Goal: Information Seeking & Learning: Compare options

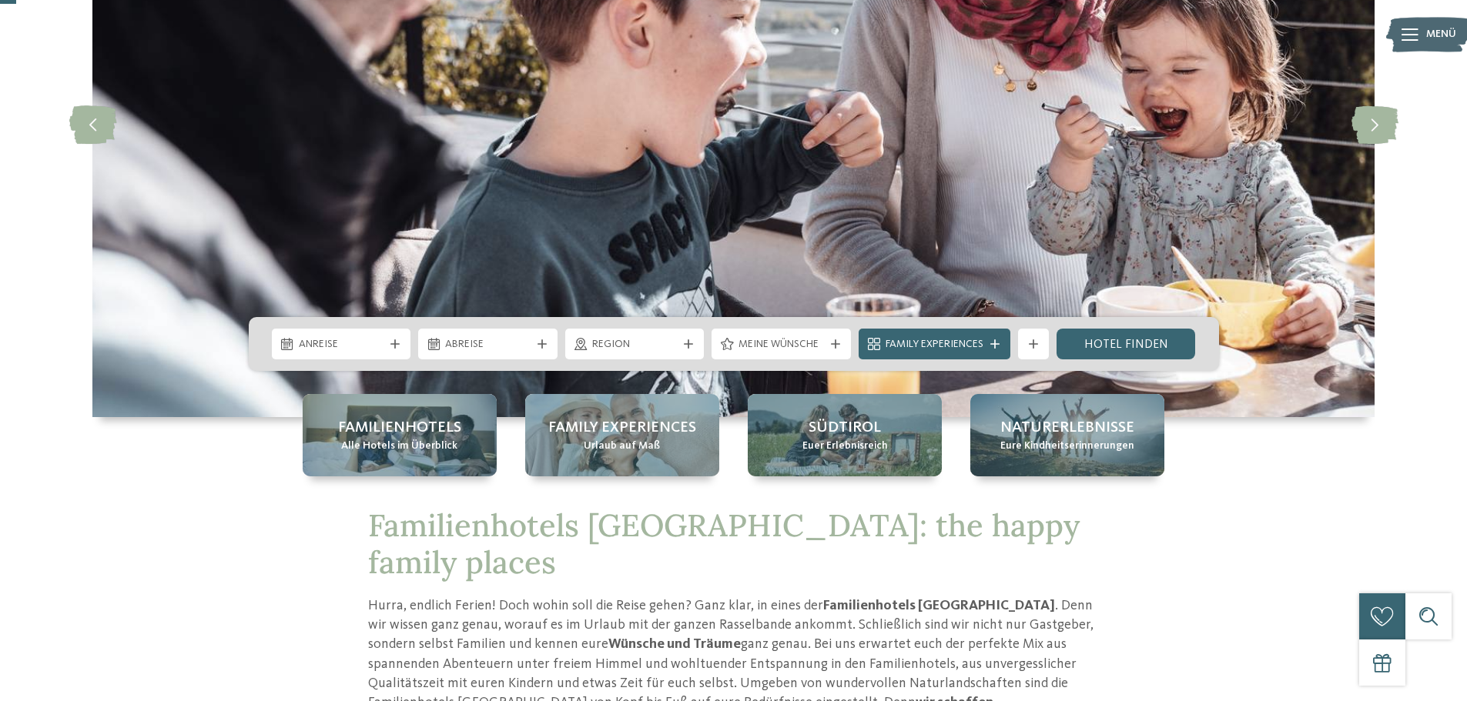
scroll to position [77, 0]
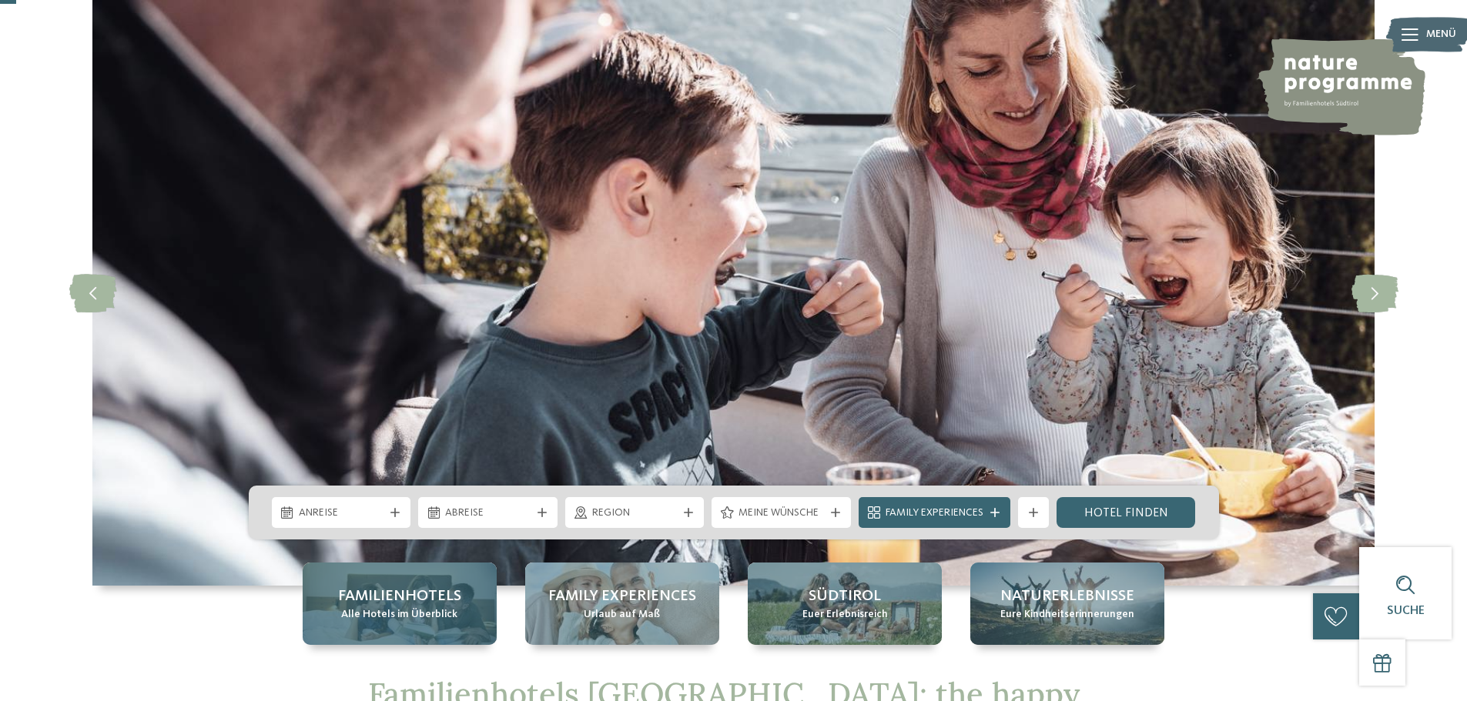
drag, startPoint x: 430, startPoint y: 578, endPoint x: 463, endPoint y: 579, distance: 33.1
click at [430, 578] on div "Familienhotels Alle Hotels im Überblick" at bounding box center [400, 604] width 194 height 82
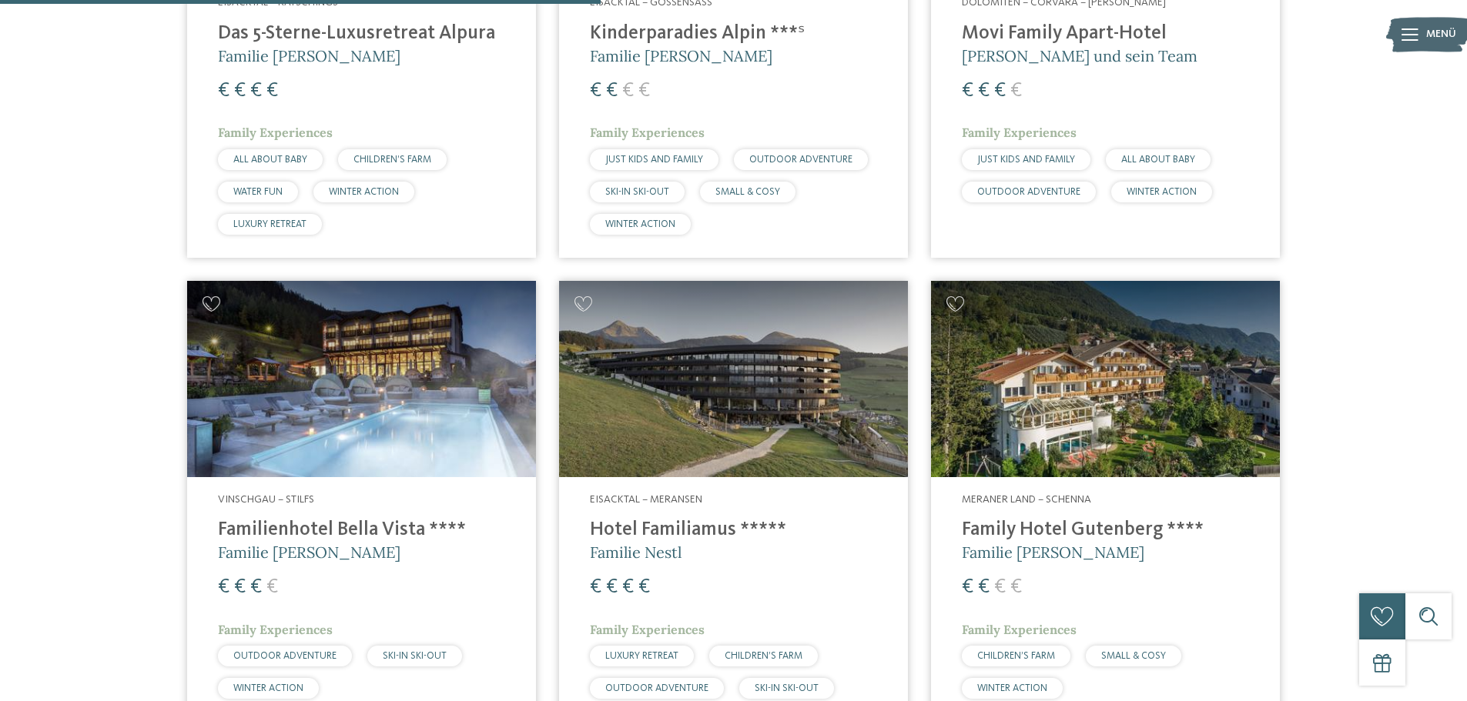
scroll to position [2233, 0]
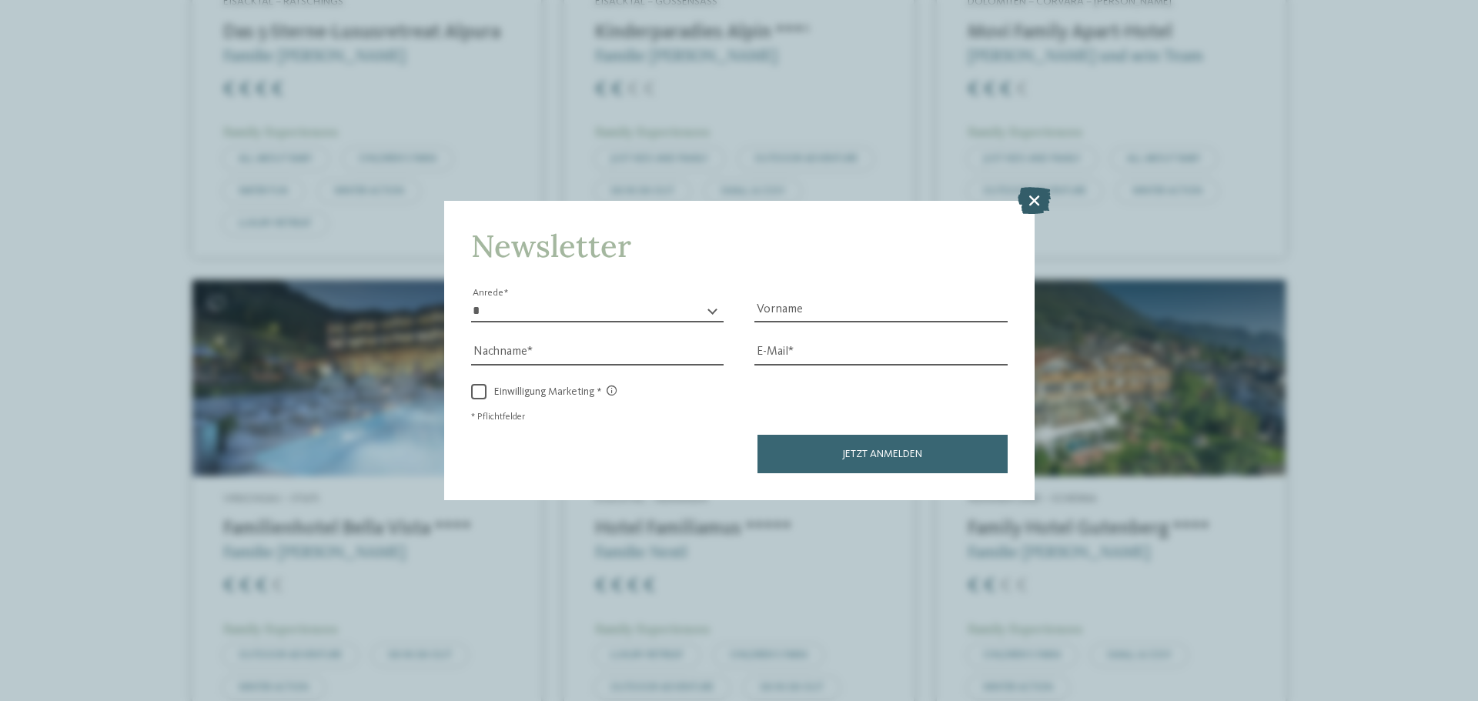
click at [1029, 199] on icon at bounding box center [1034, 200] width 33 height 27
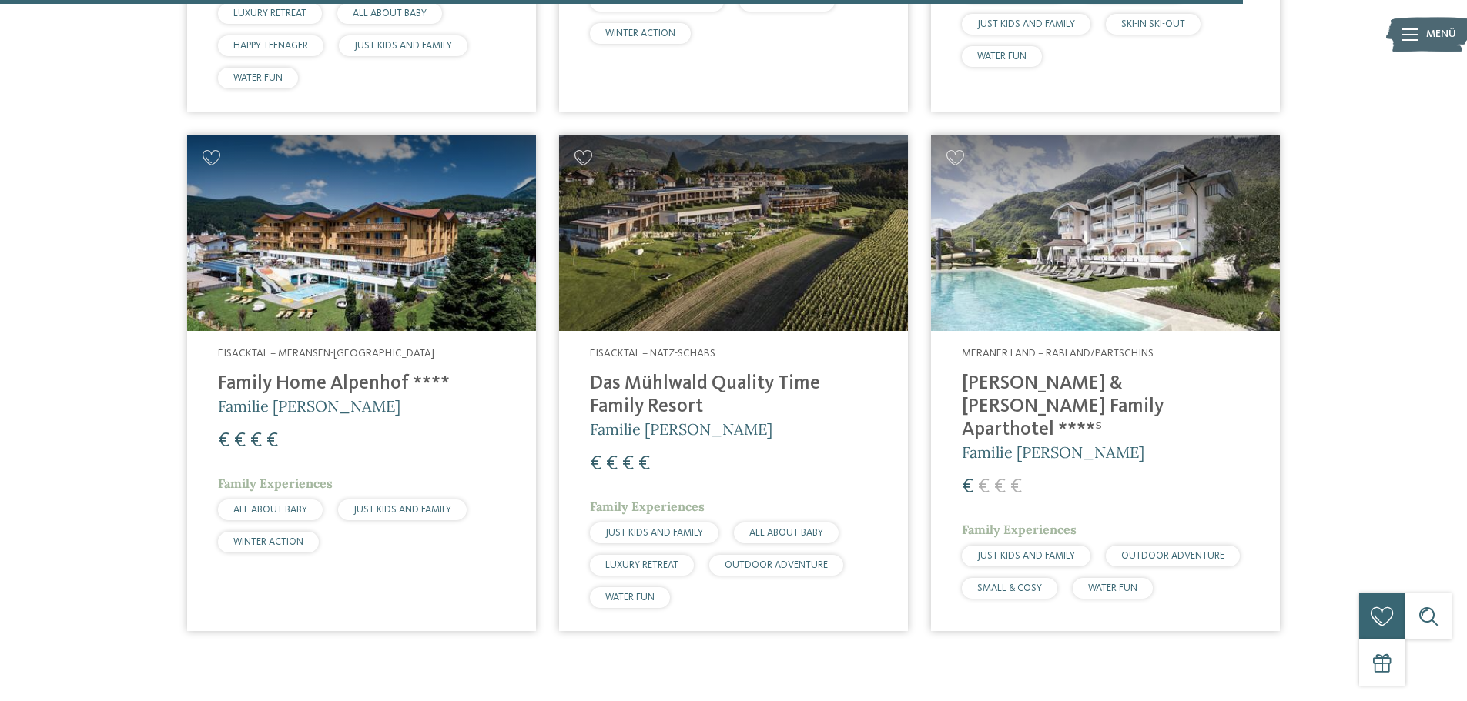
scroll to position [4388, 0]
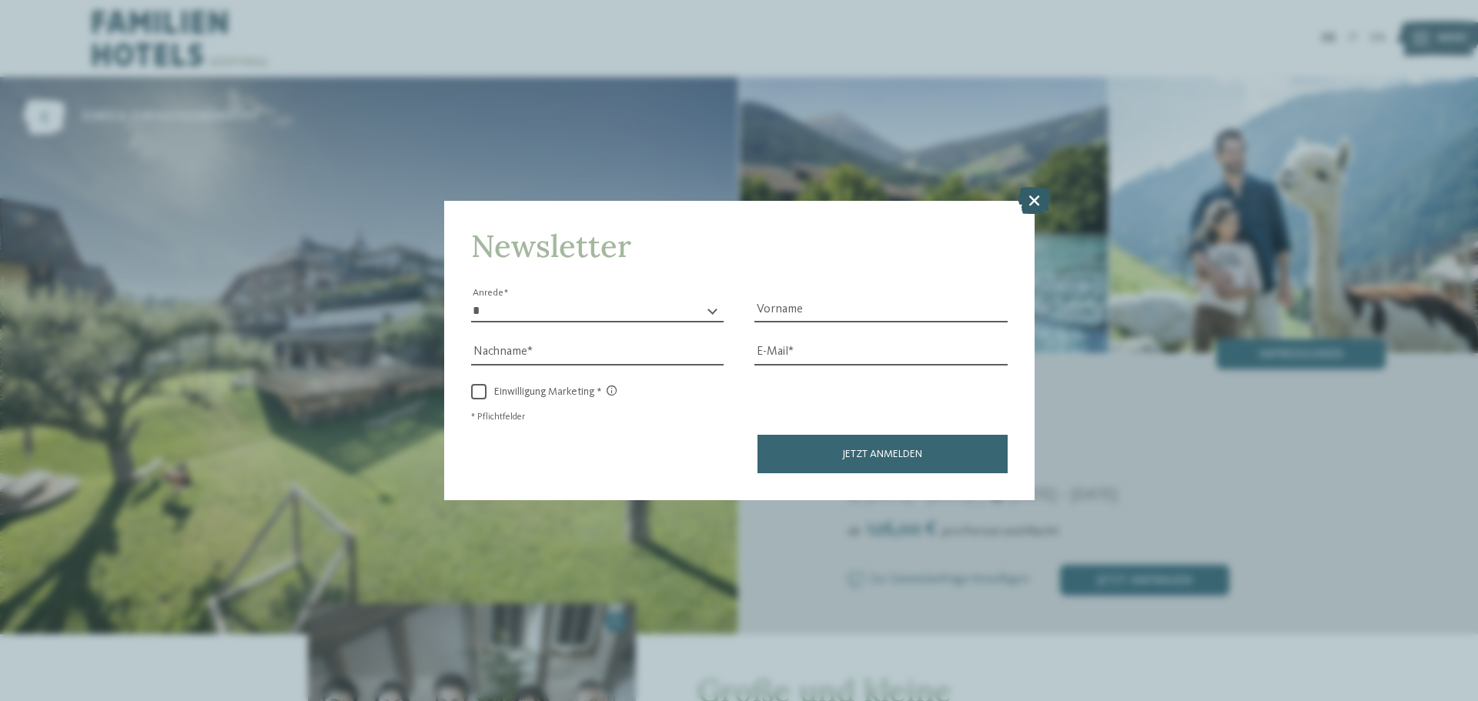
click at [1043, 191] on icon at bounding box center [1034, 200] width 33 height 27
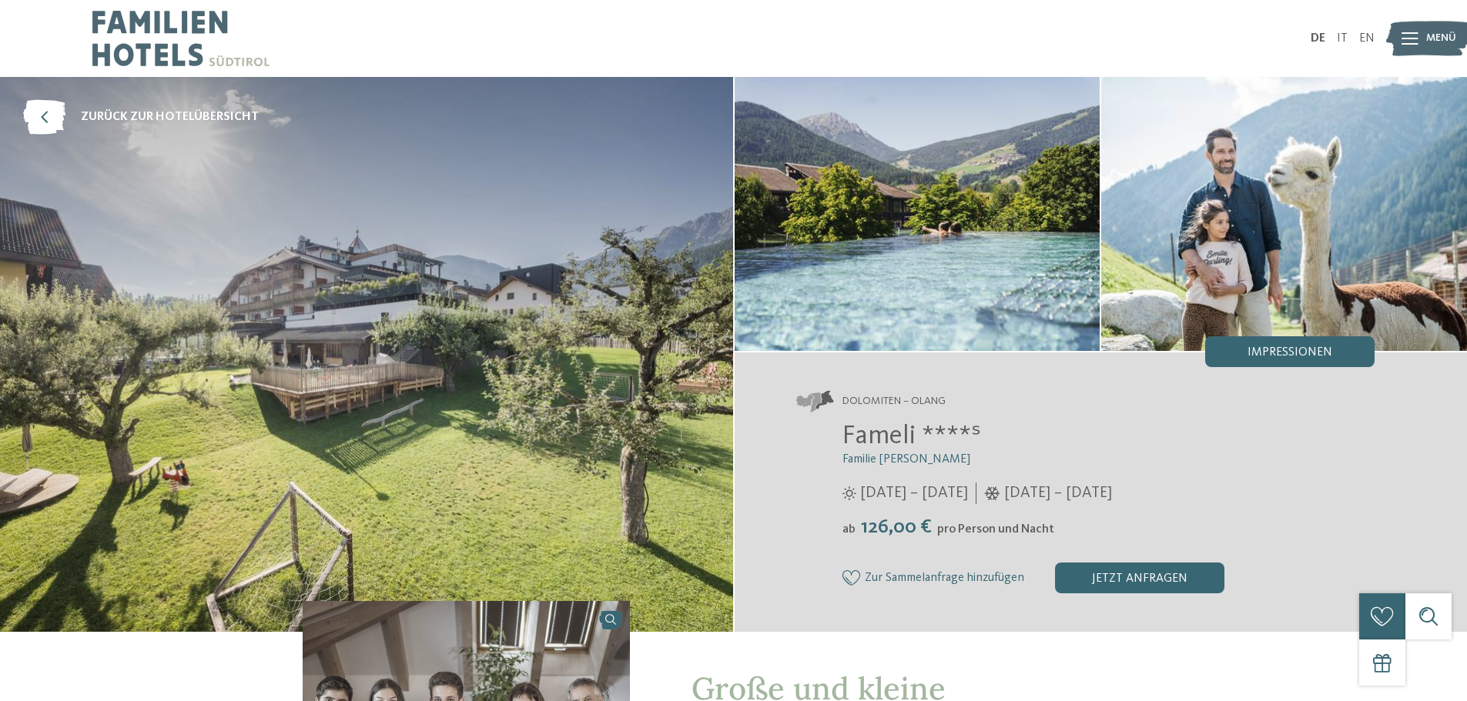
click at [1363, 40] on link "EN" at bounding box center [1366, 38] width 15 height 12
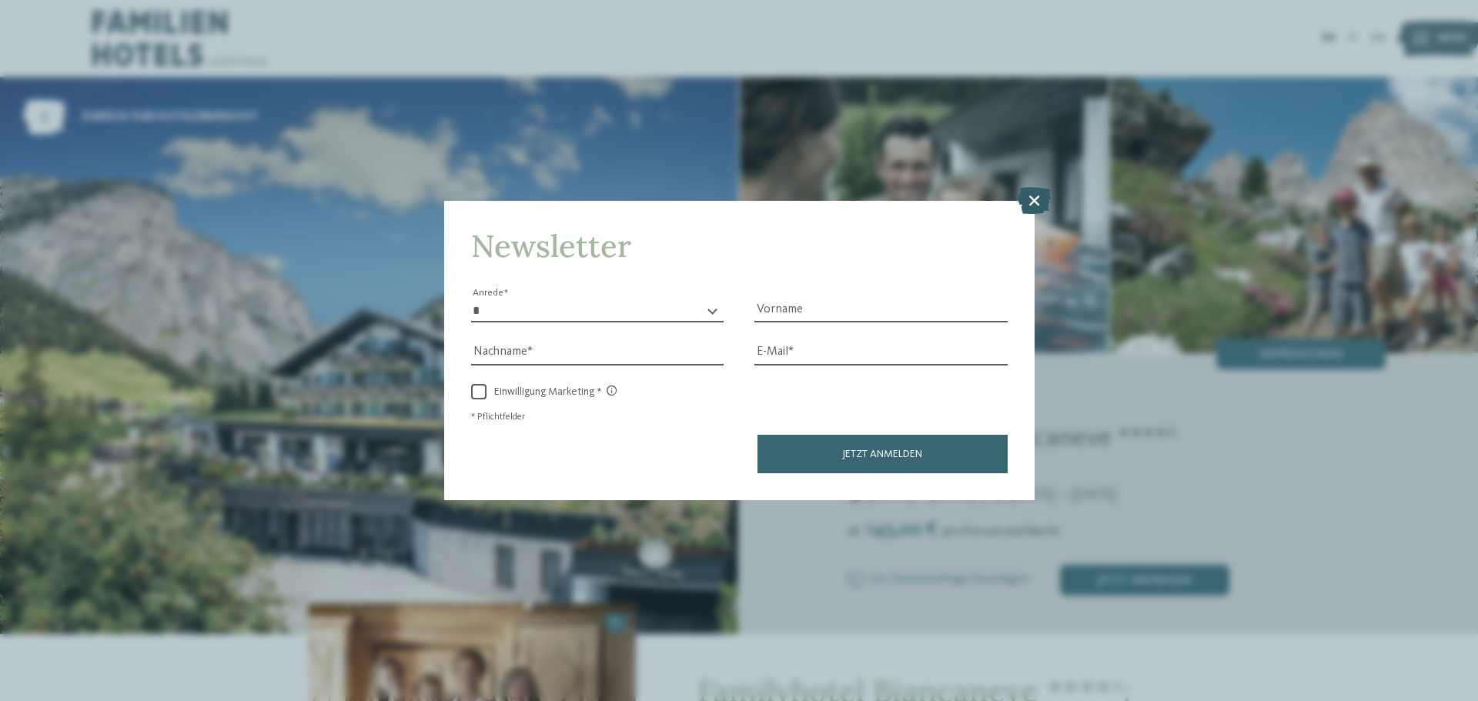
click at [1036, 199] on icon at bounding box center [1034, 200] width 33 height 27
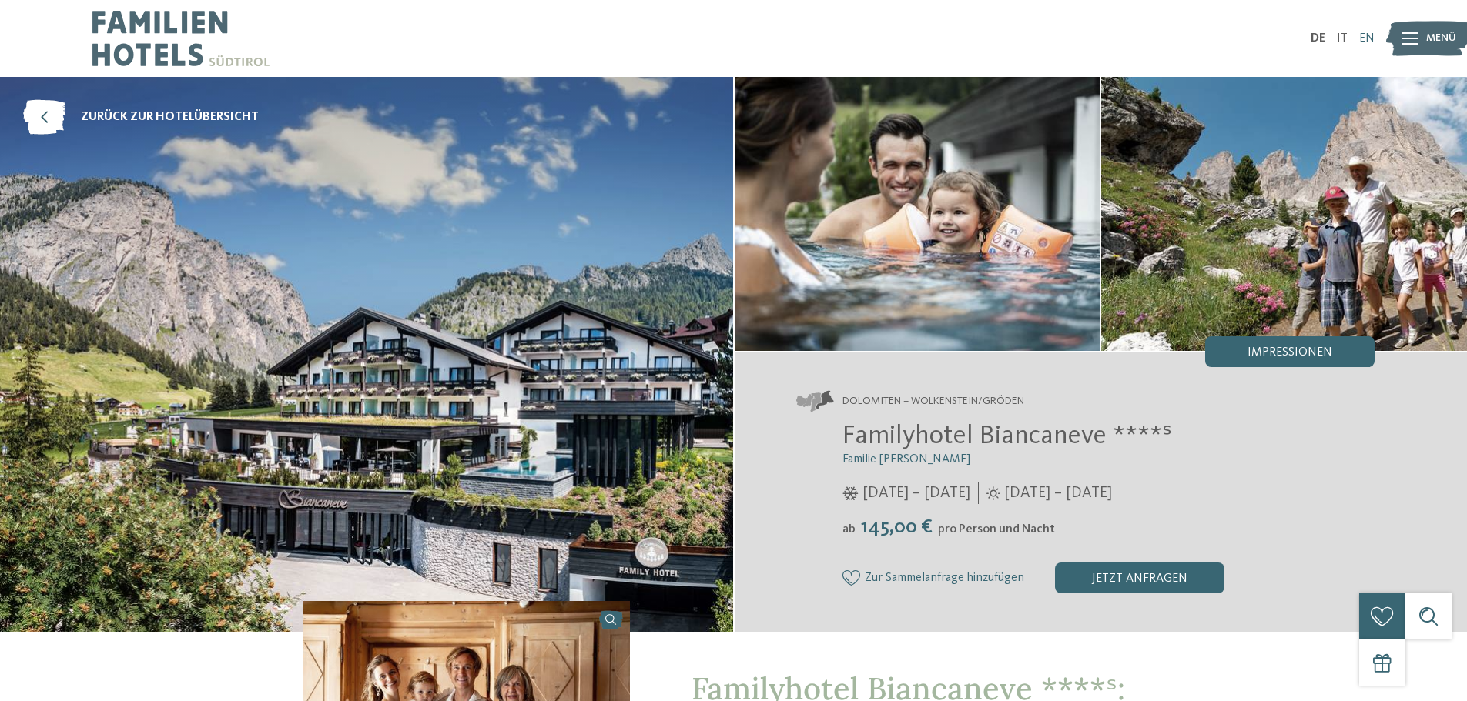
click at [1365, 41] on link "EN" at bounding box center [1366, 38] width 15 height 12
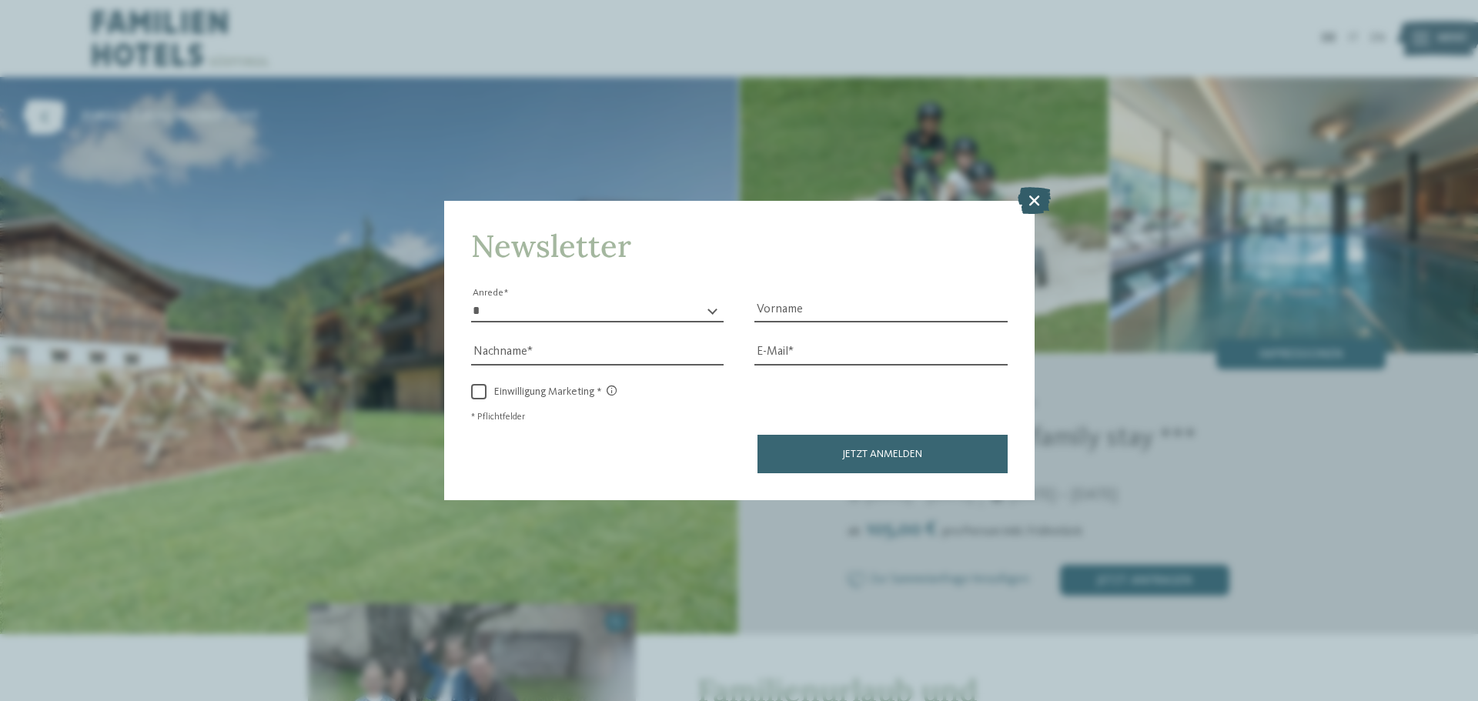
click at [1029, 199] on icon at bounding box center [1034, 200] width 33 height 27
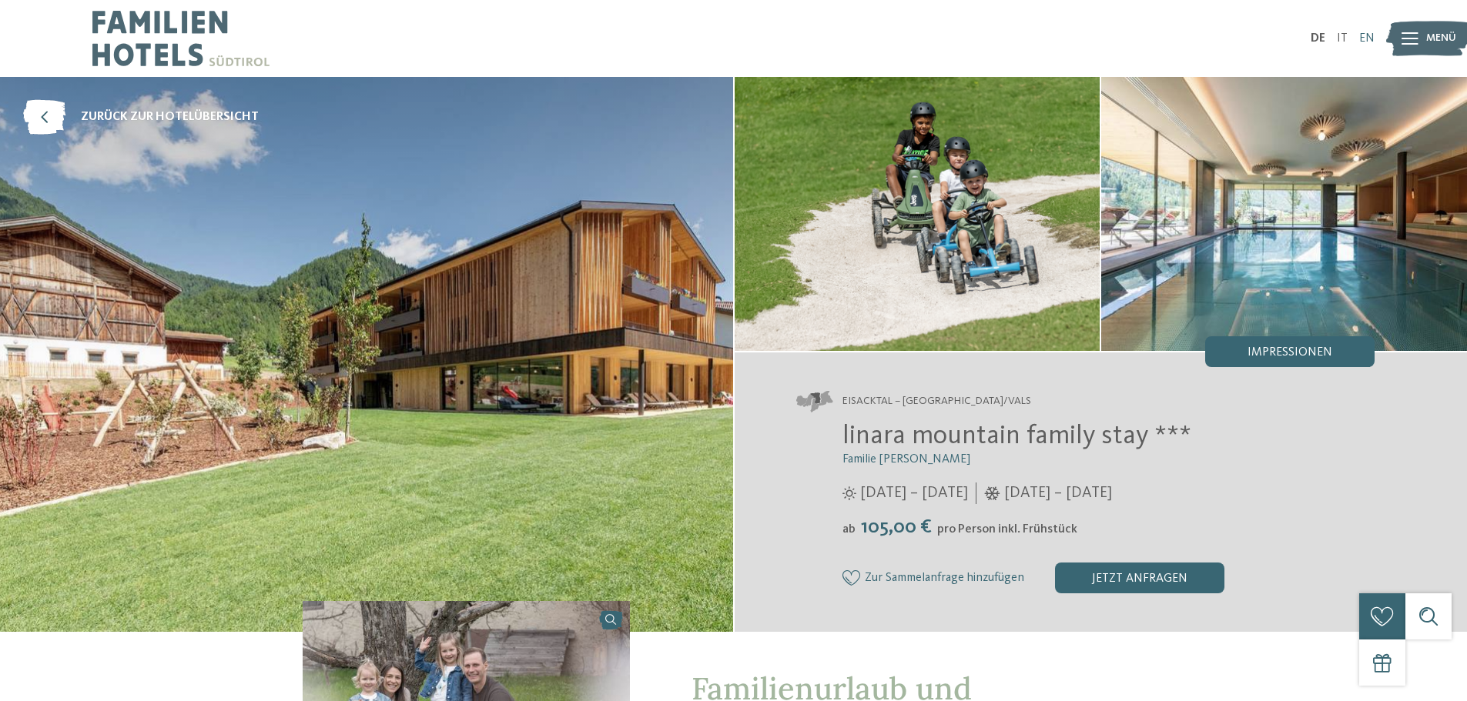
click at [1364, 38] on link "EN" at bounding box center [1366, 38] width 15 height 12
click at [1375, 31] on div "DE IT EN" at bounding box center [733, 38] width 1467 height 77
click at [1362, 39] on link "EN" at bounding box center [1366, 38] width 15 height 12
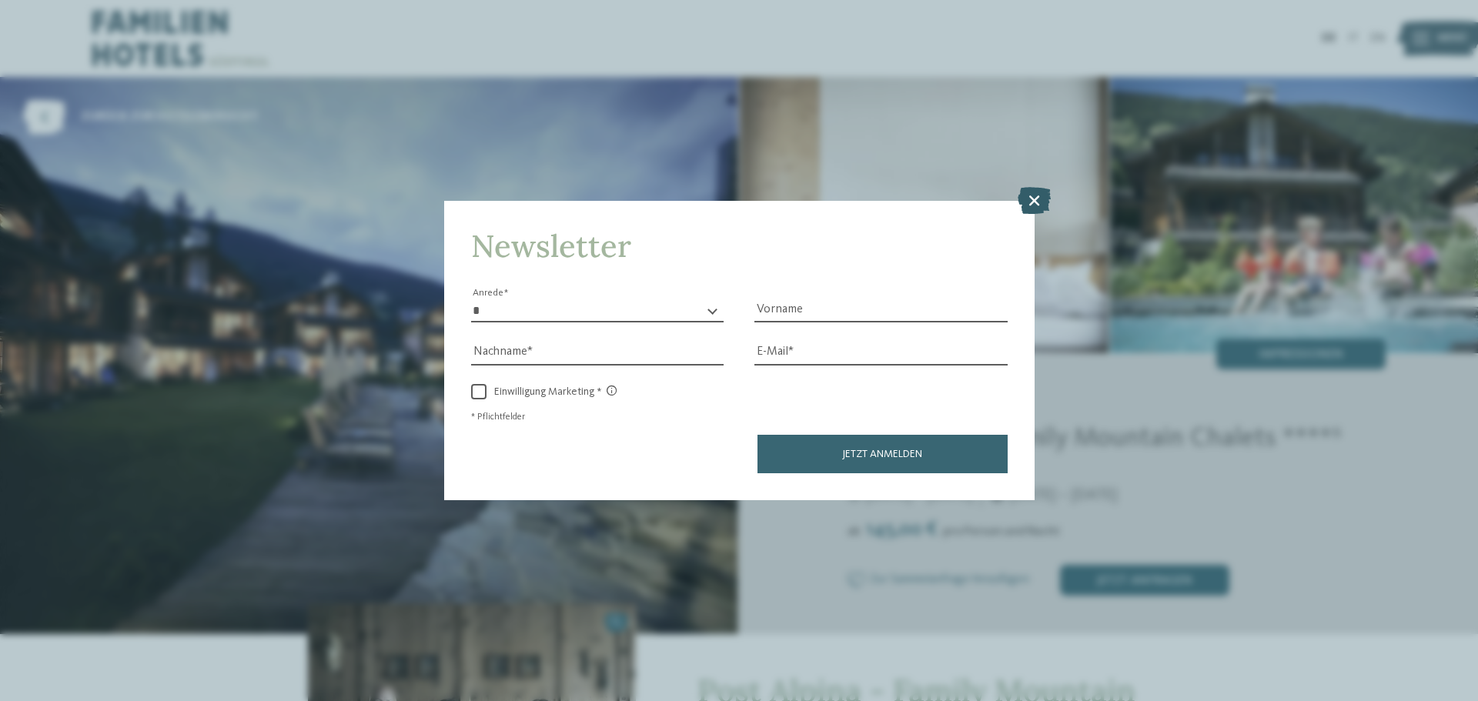
click at [1022, 200] on icon at bounding box center [1034, 200] width 33 height 27
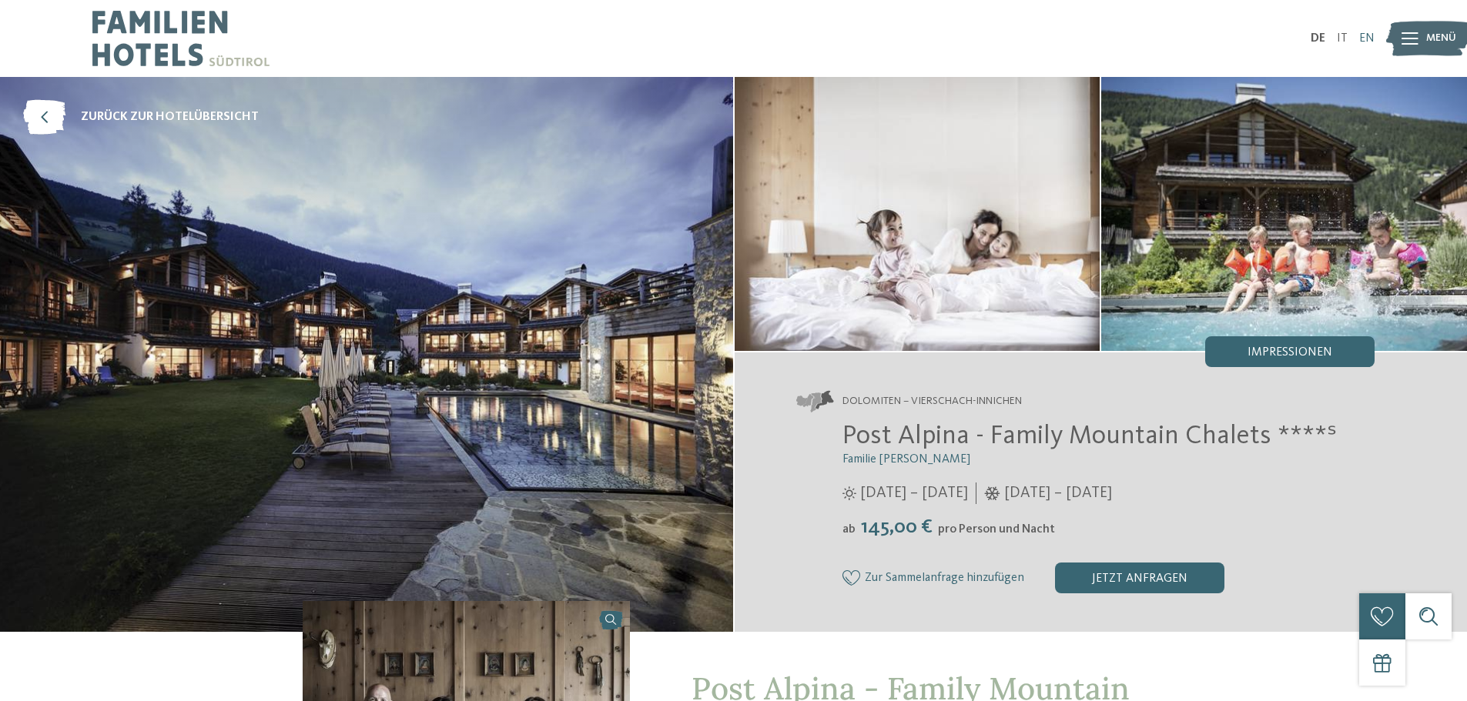
click at [1370, 36] on link "EN" at bounding box center [1366, 38] width 15 height 12
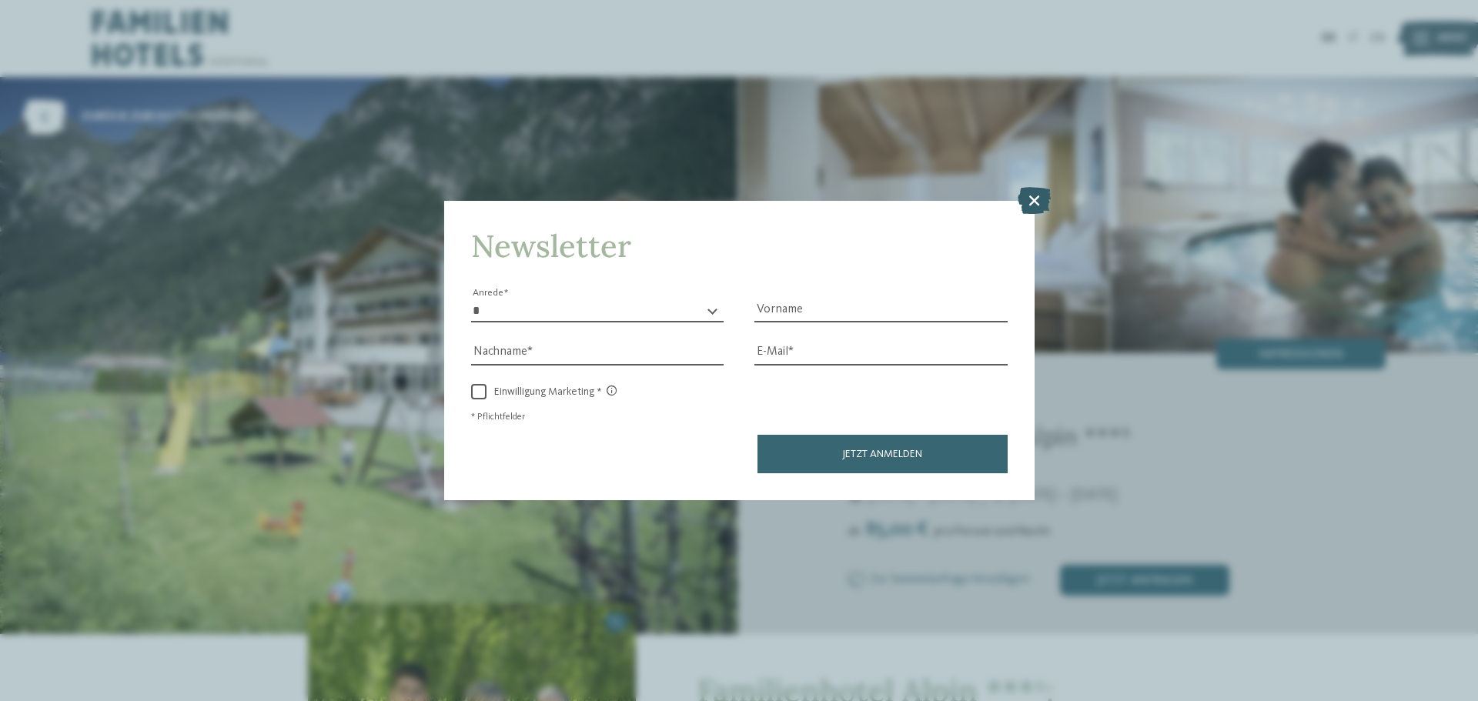
click at [1042, 197] on icon at bounding box center [1034, 200] width 33 height 27
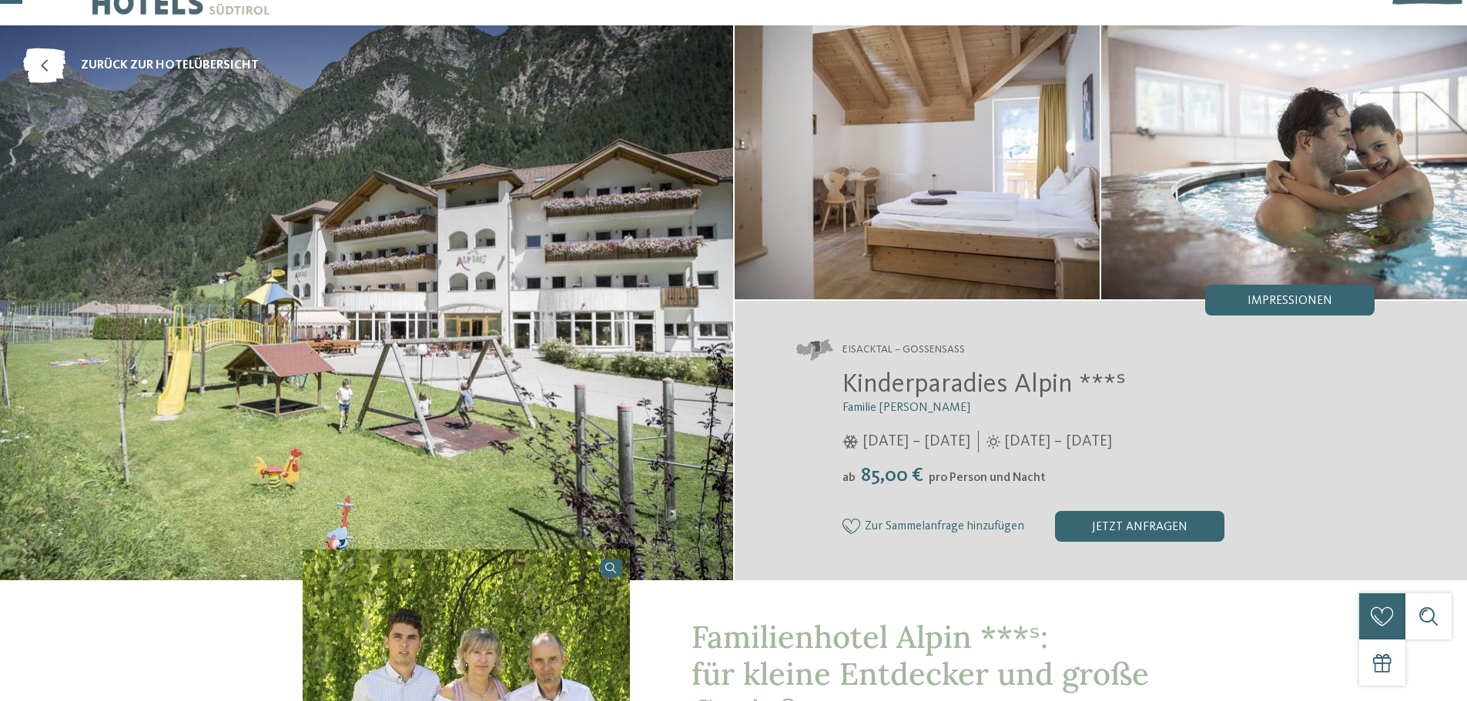
scroll to position [77, 0]
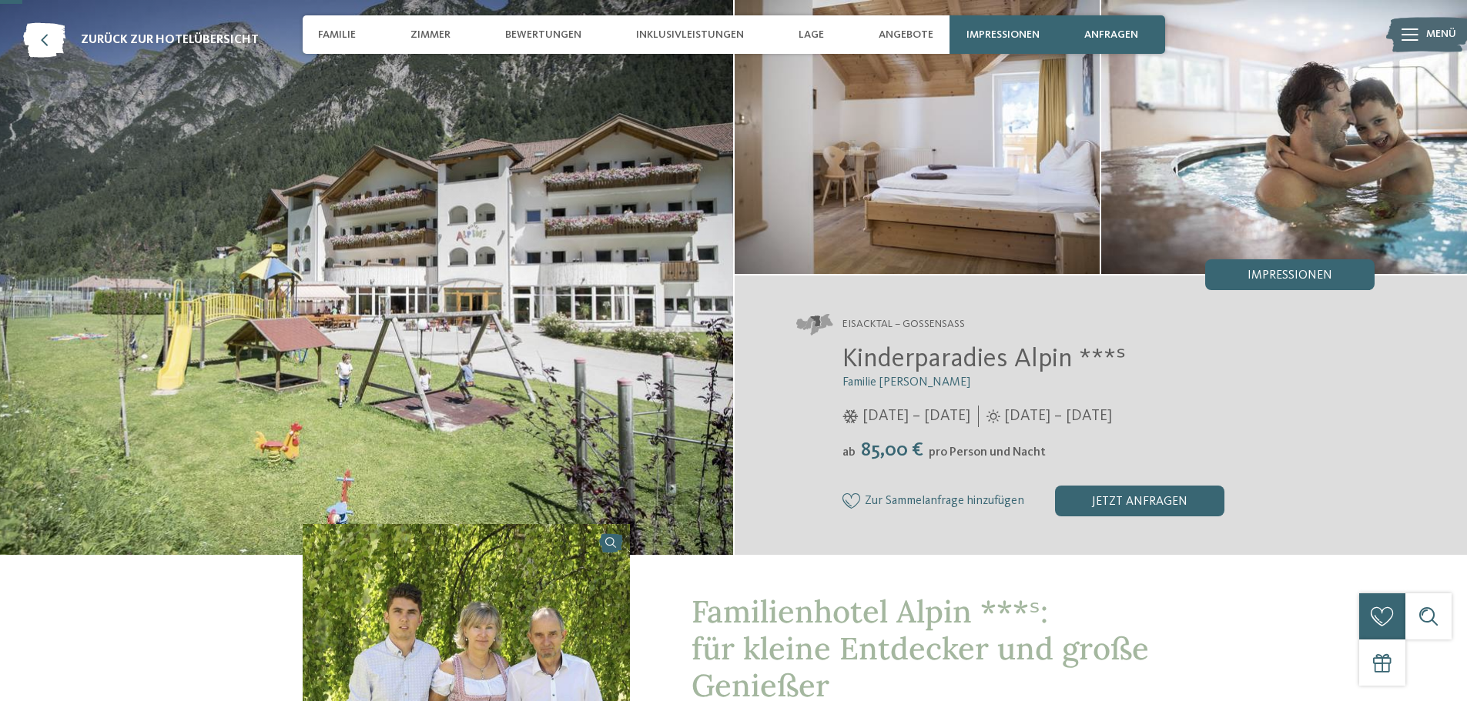
click at [926, 323] on span "Eisacktal – Gossensass" at bounding box center [903, 324] width 122 height 15
copy span "Gossensass"
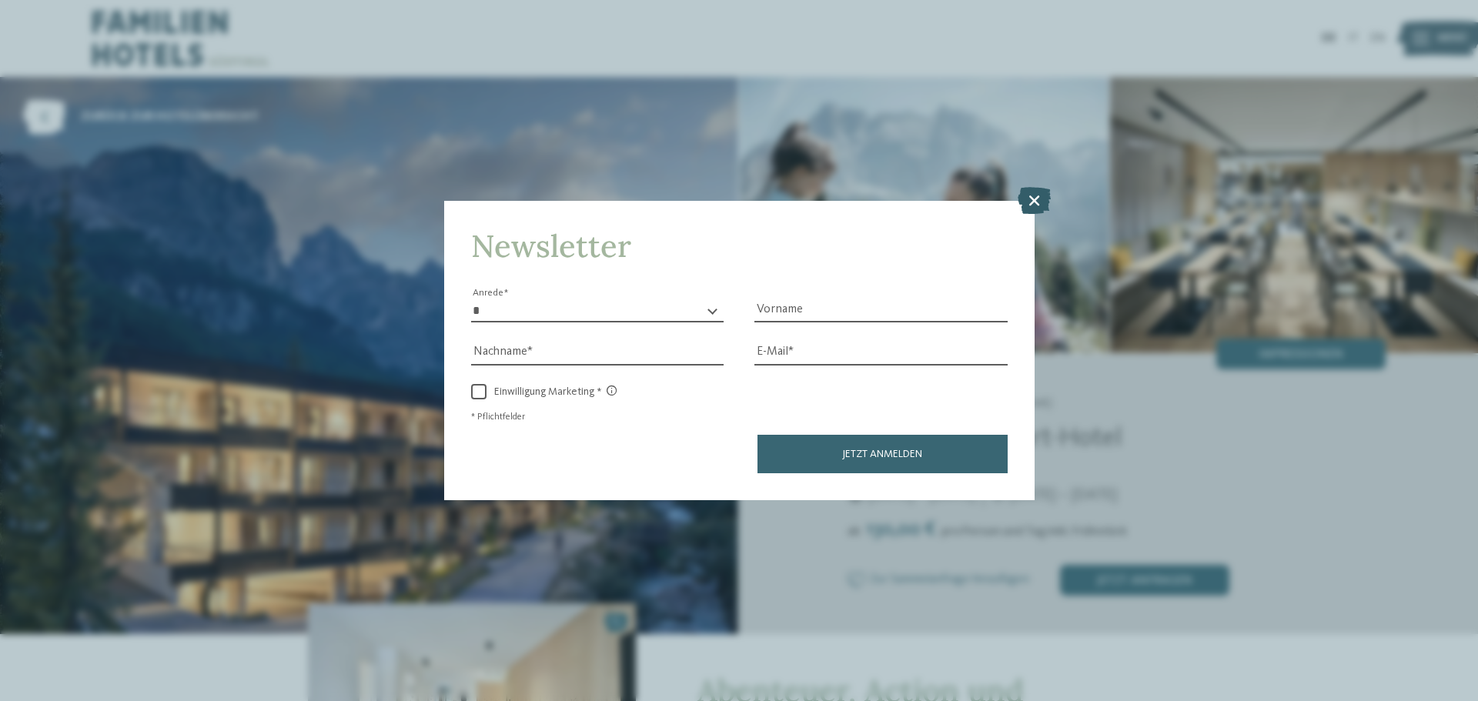
click at [1041, 204] on icon at bounding box center [1034, 200] width 33 height 27
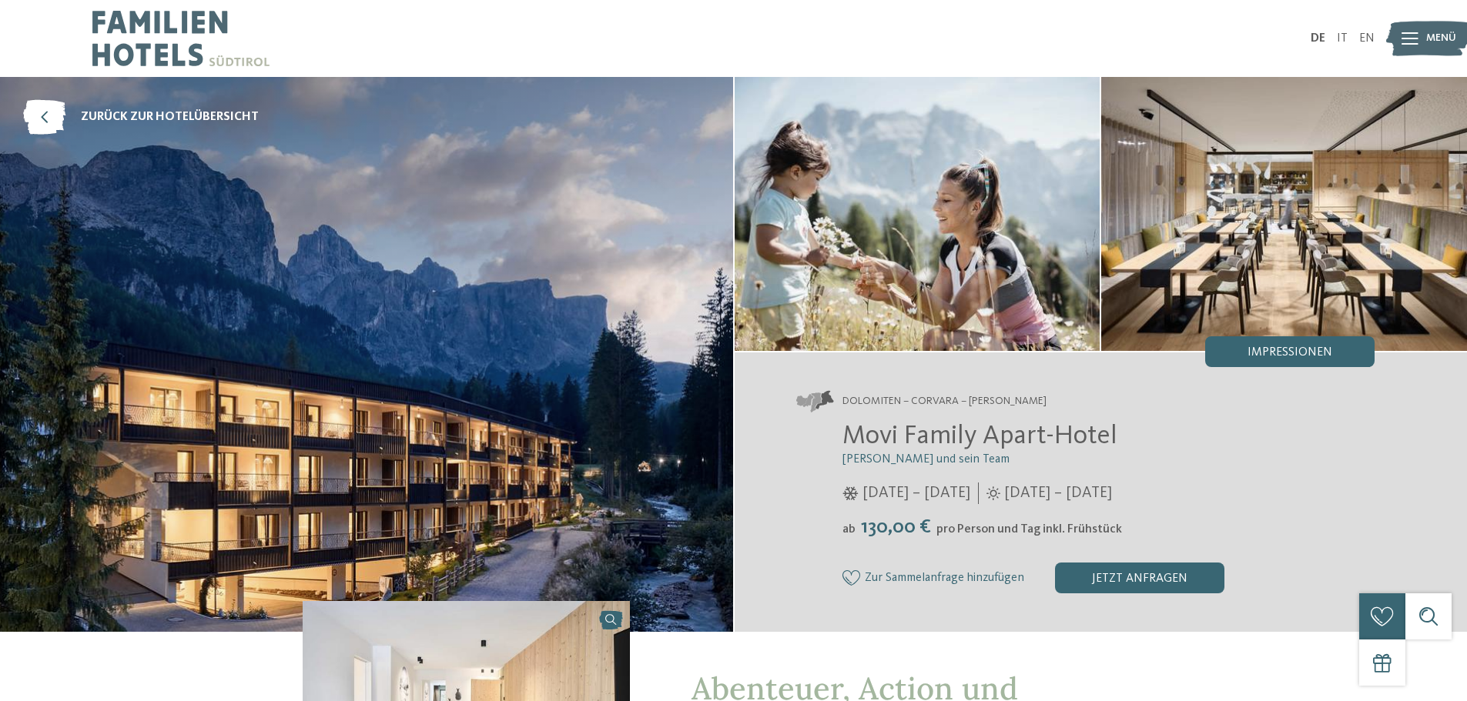
click at [1365, 32] on div "DE IT EN Menü" at bounding box center [1054, 38] width 641 height 77
click at [1365, 38] on link "EN" at bounding box center [1366, 38] width 15 height 12
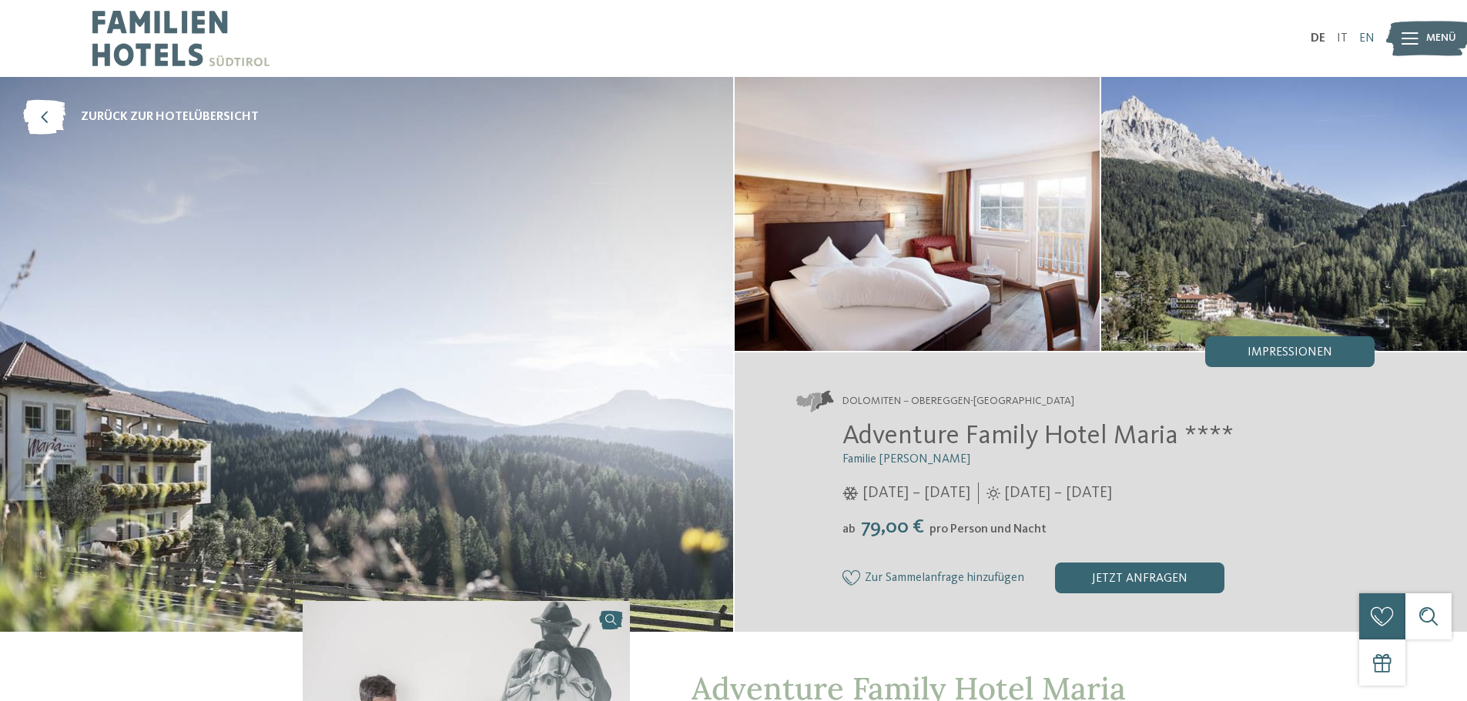
click at [1366, 36] on link "EN" at bounding box center [1366, 38] width 15 height 12
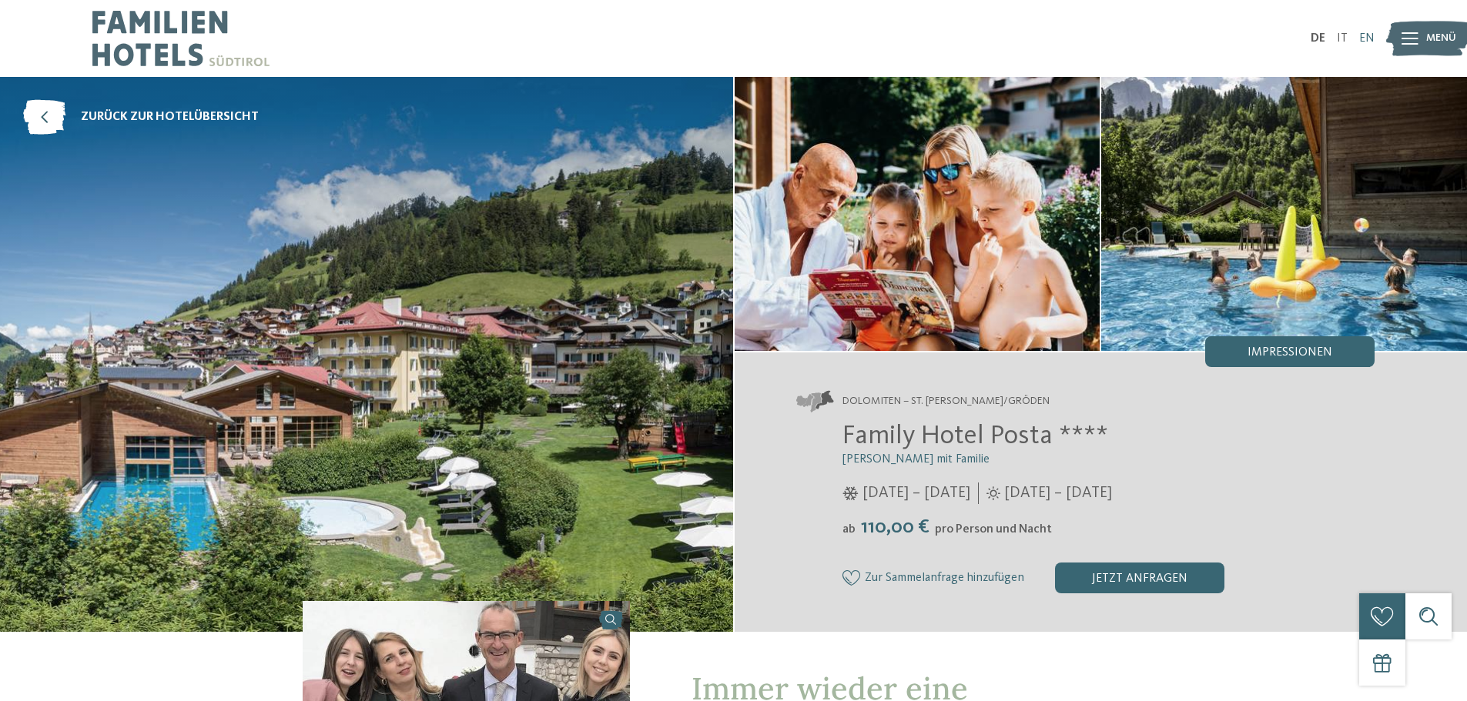
click at [1367, 40] on link "EN" at bounding box center [1366, 38] width 15 height 12
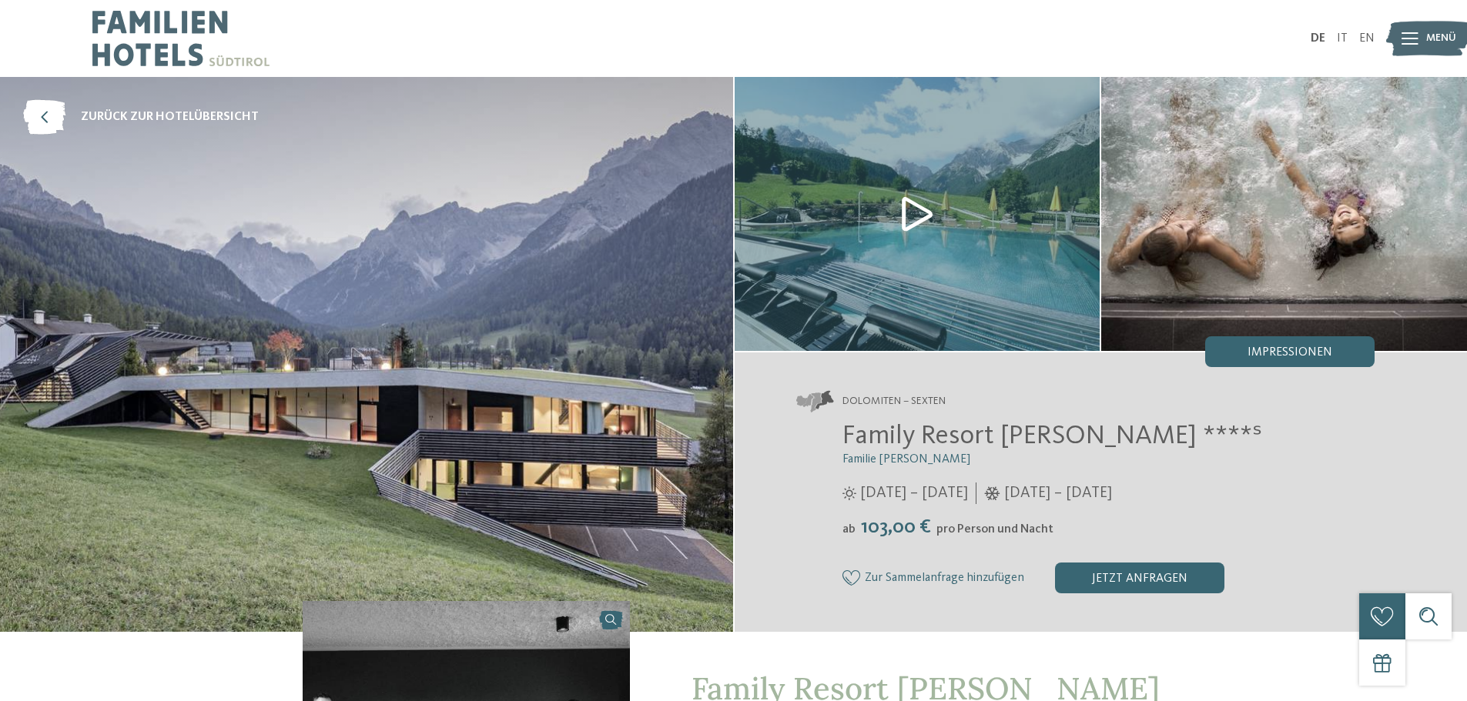
click at [1358, 33] on ul "DE IT EN" at bounding box center [1342, 38] width 64 height 12
click at [1369, 36] on link "EN" at bounding box center [1366, 38] width 15 height 12
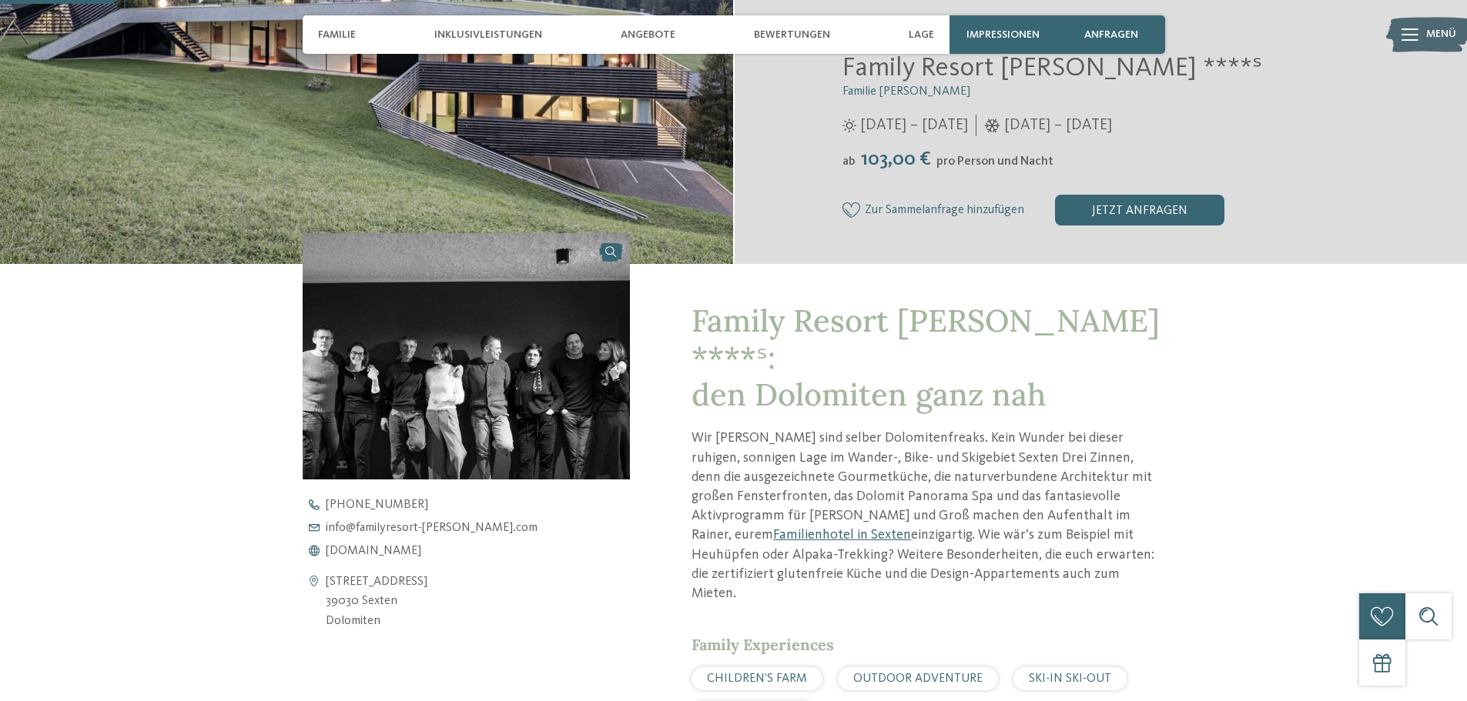
scroll to position [517, 0]
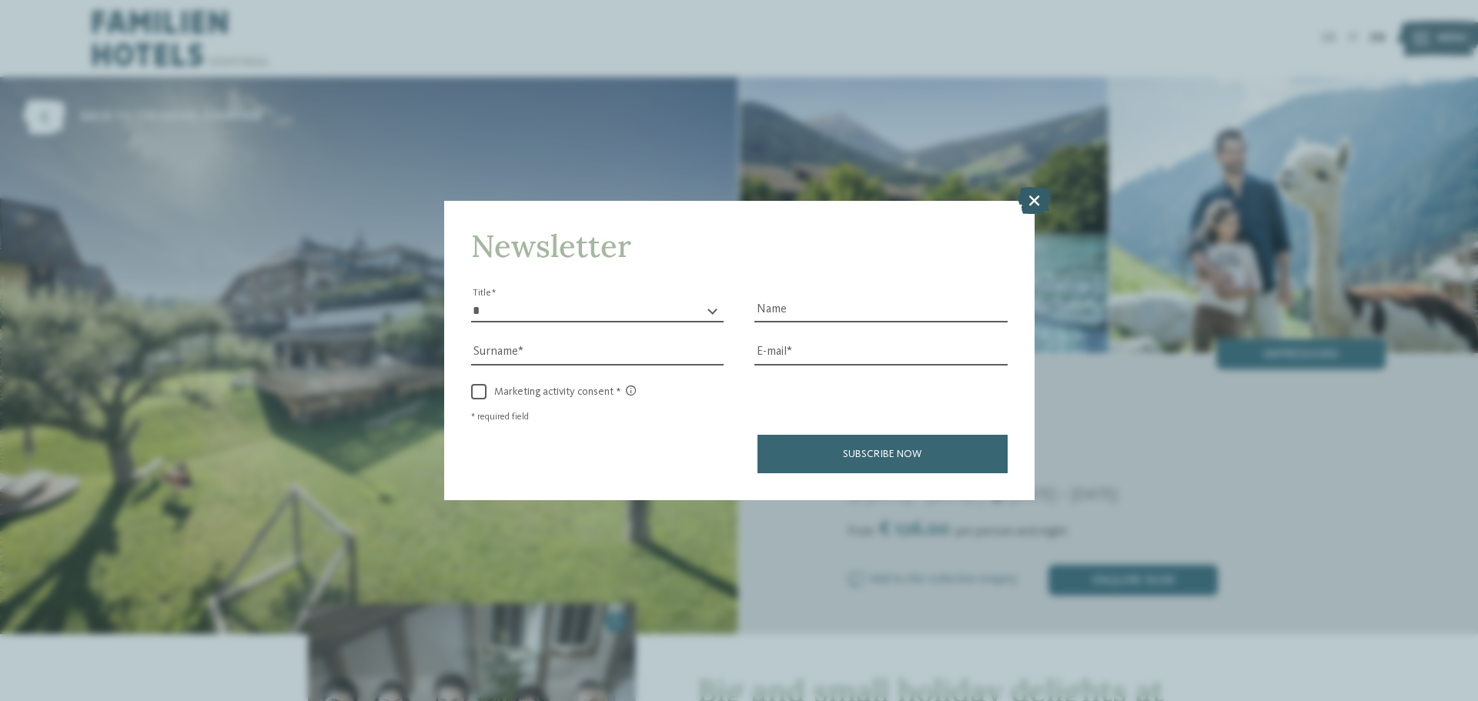
click at [1031, 203] on icon at bounding box center [1034, 200] width 33 height 27
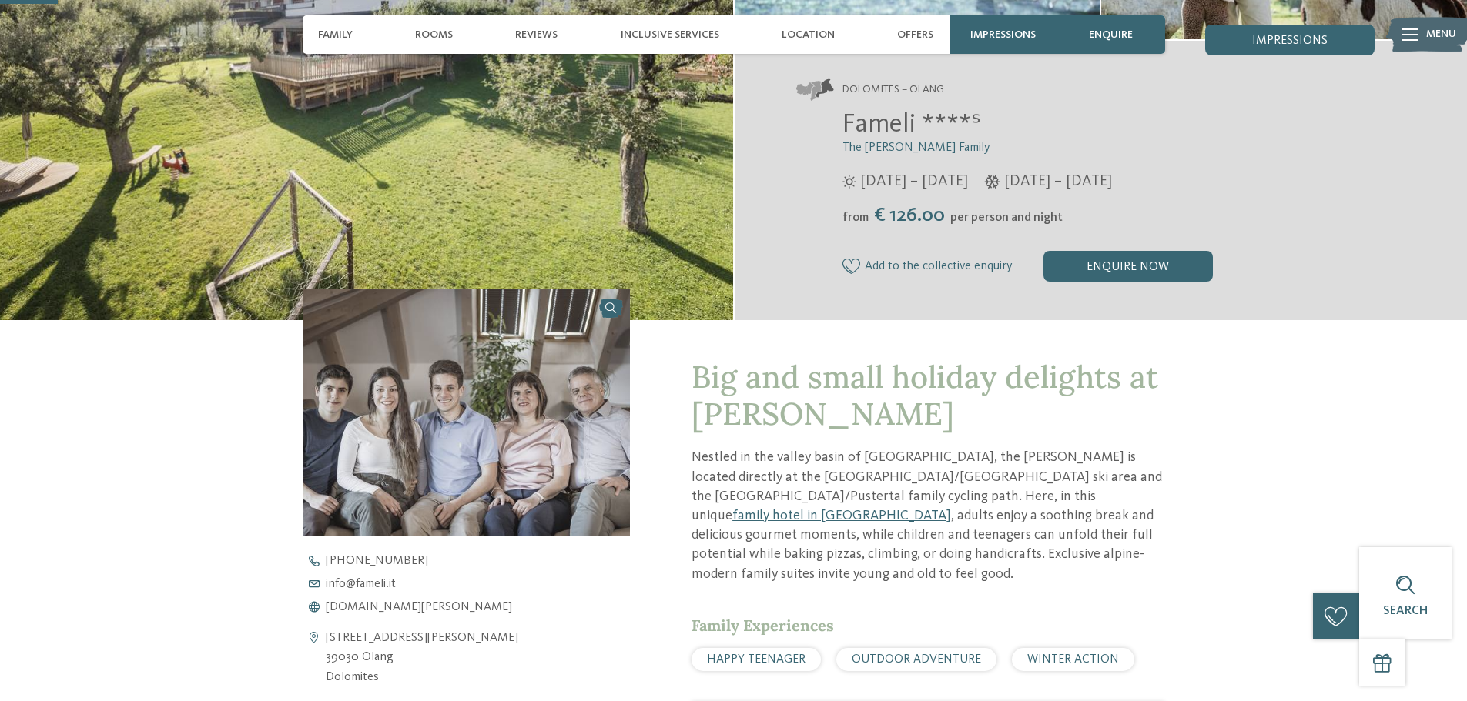
scroll to position [77, 0]
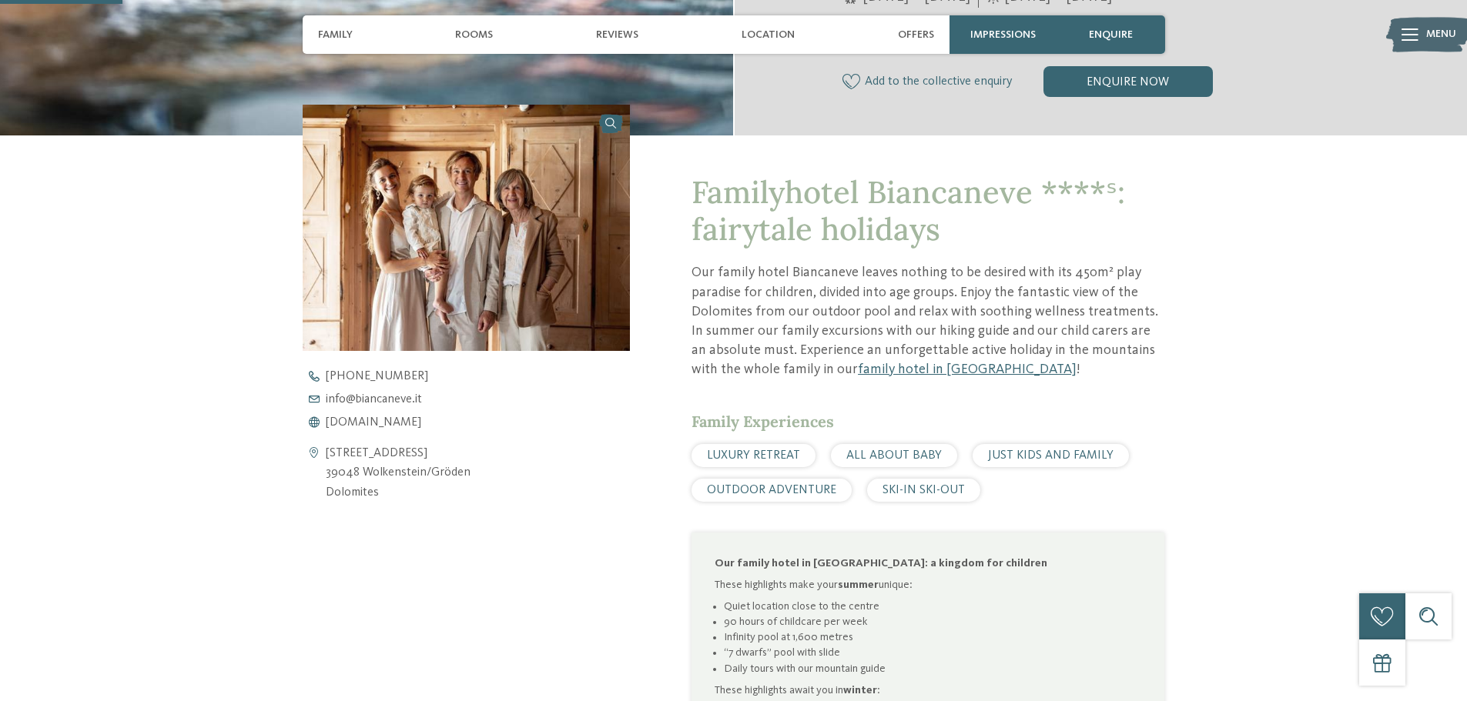
scroll to position [539, 0]
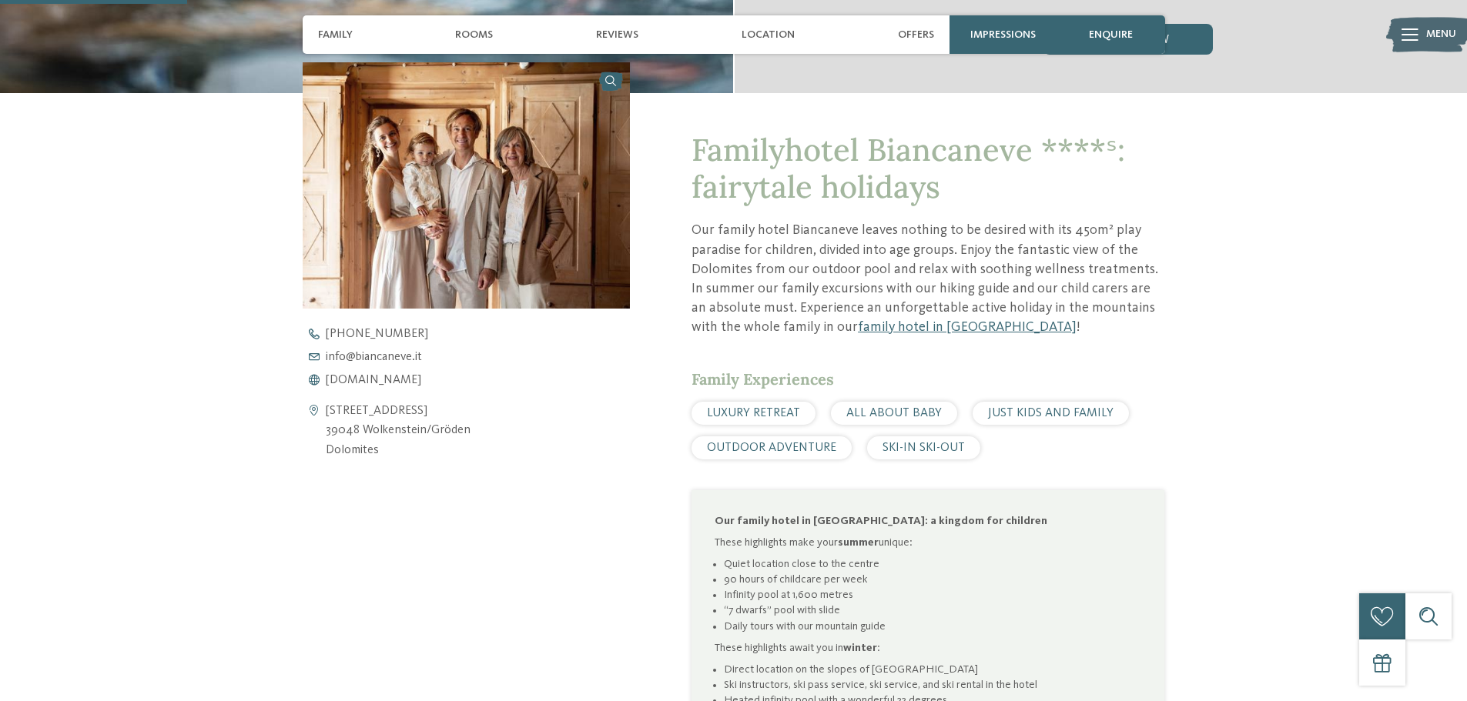
drag, startPoint x: 462, startPoint y: 433, endPoint x: 443, endPoint y: 427, distance: 19.7
click at [443, 427] on address "Via Cir 36 39048 Wolkenstein/Gröden Dolomites" at bounding box center [398, 431] width 145 height 59
click at [477, 431] on div "Via Cir 36 39048 Wolkenstein/Gröden Dolomites" at bounding box center [467, 431] width 328 height 59
drag, startPoint x: 477, startPoint y: 430, endPoint x: 363, endPoint y: 429, distance: 113.9
click at [363, 429] on div "Via Cir 36 39048 Wolkenstein/Gröden Dolomites" at bounding box center [467, 431] width 328 height 59
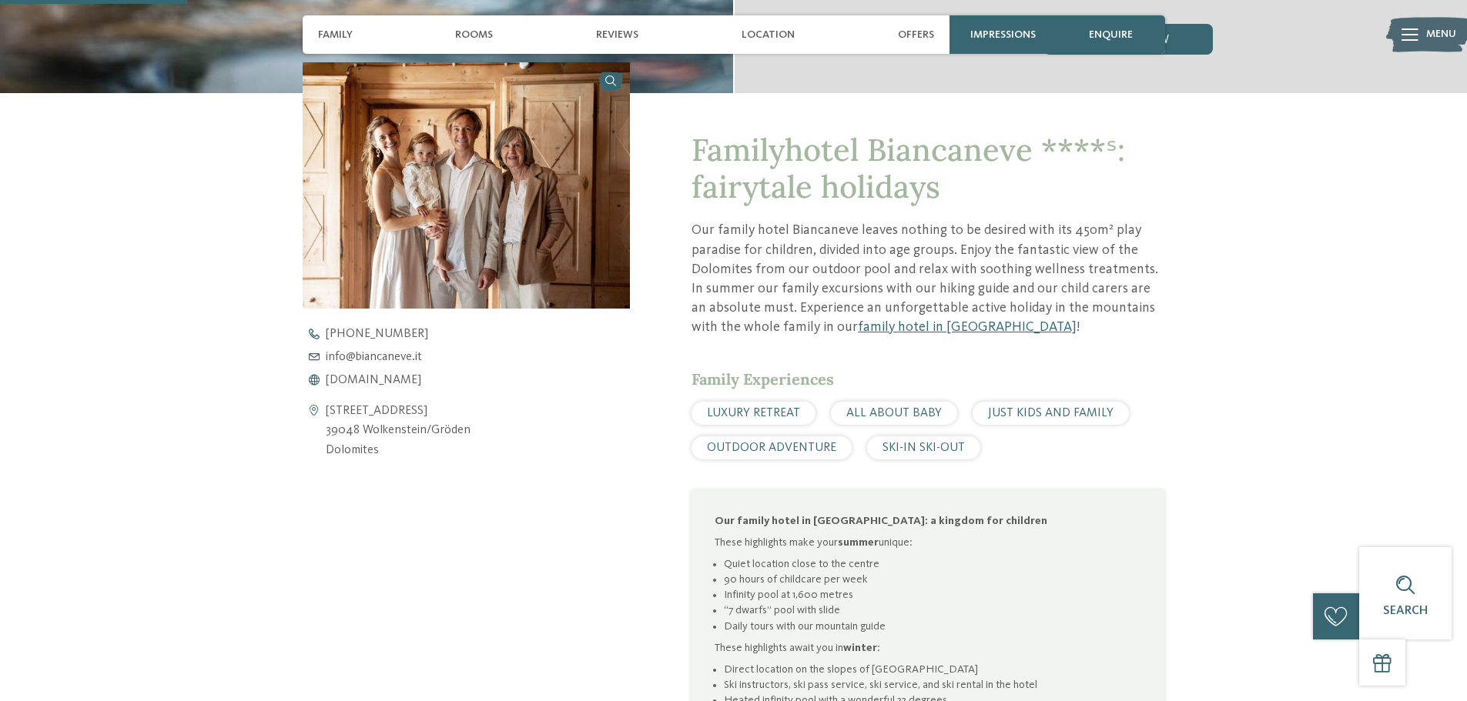
copy address "Wolkenstein/Gröden"
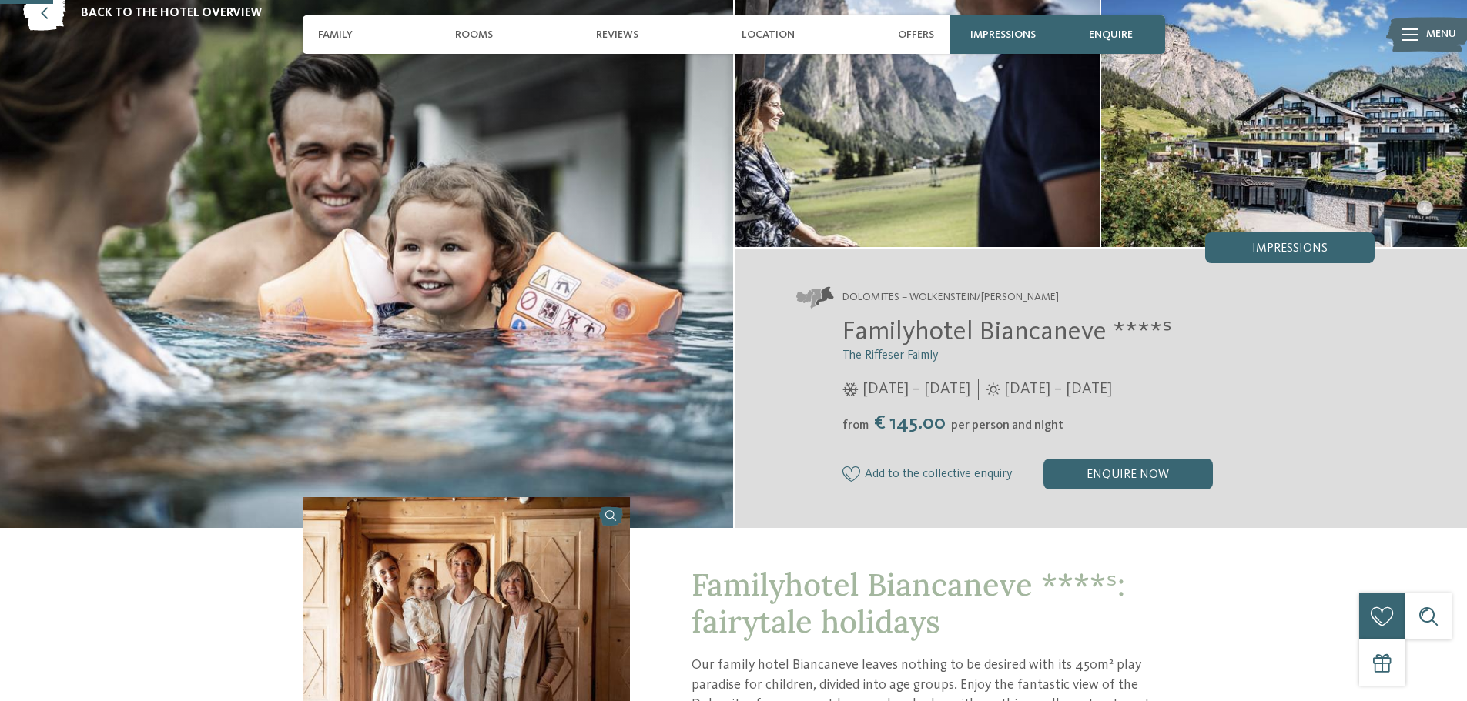
scroll to position [77, 0]
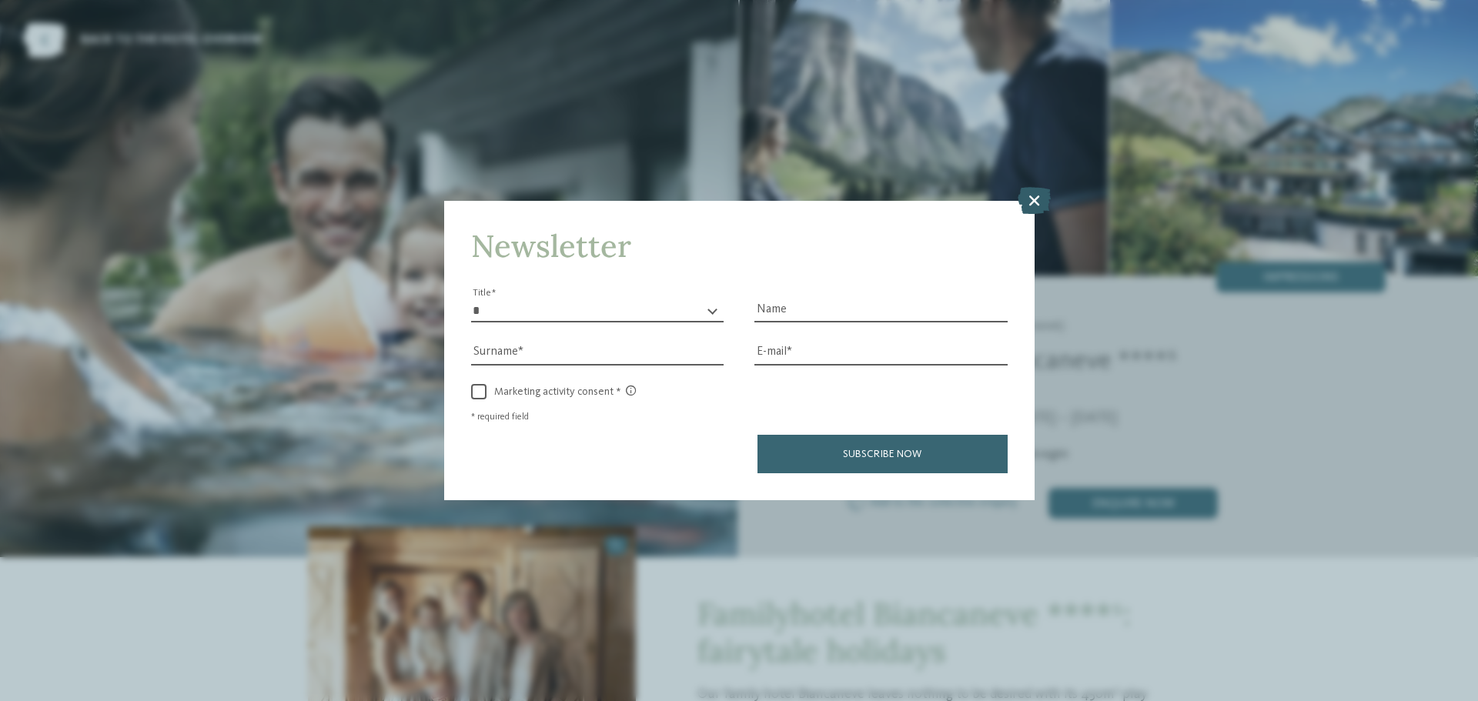
click at [1032, 198] on icon at bounding box center [1034, 200] width 33 height 27
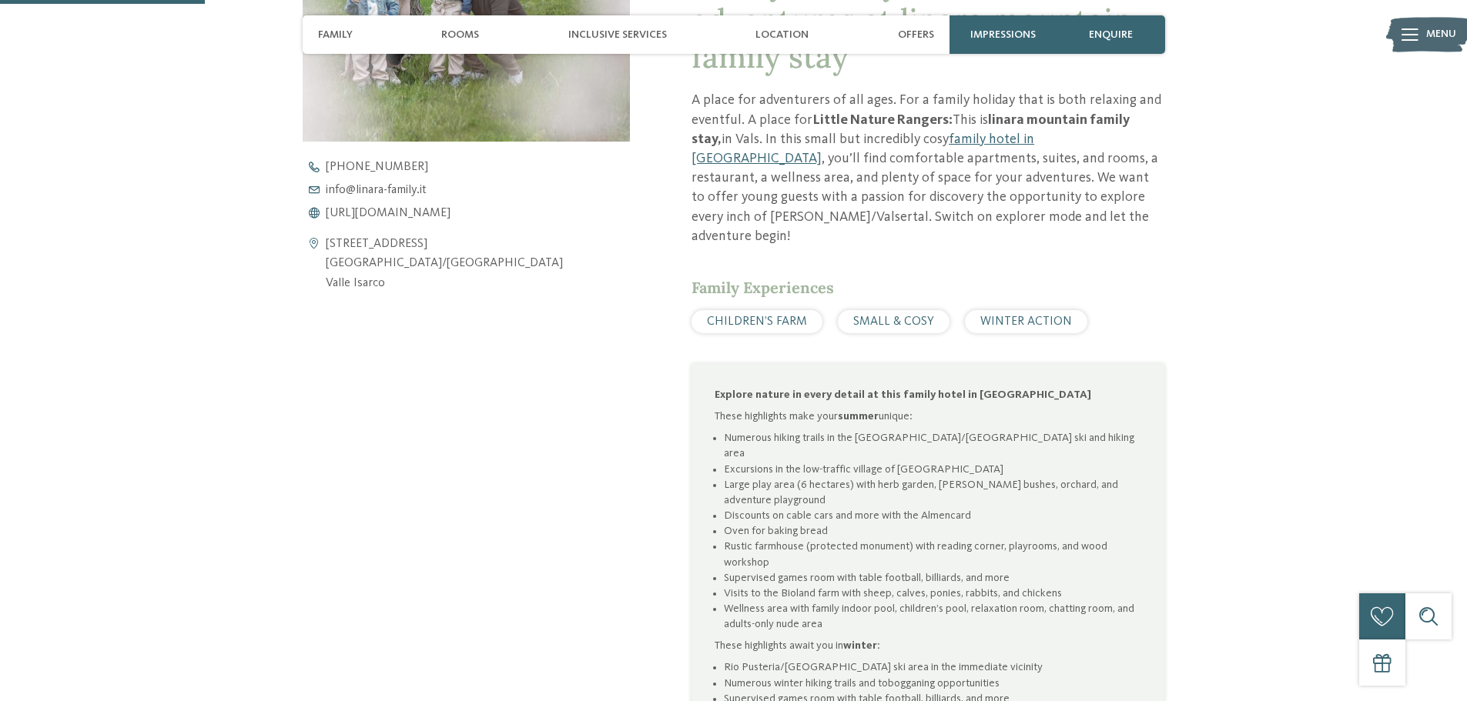
scroll to position [693, 0]
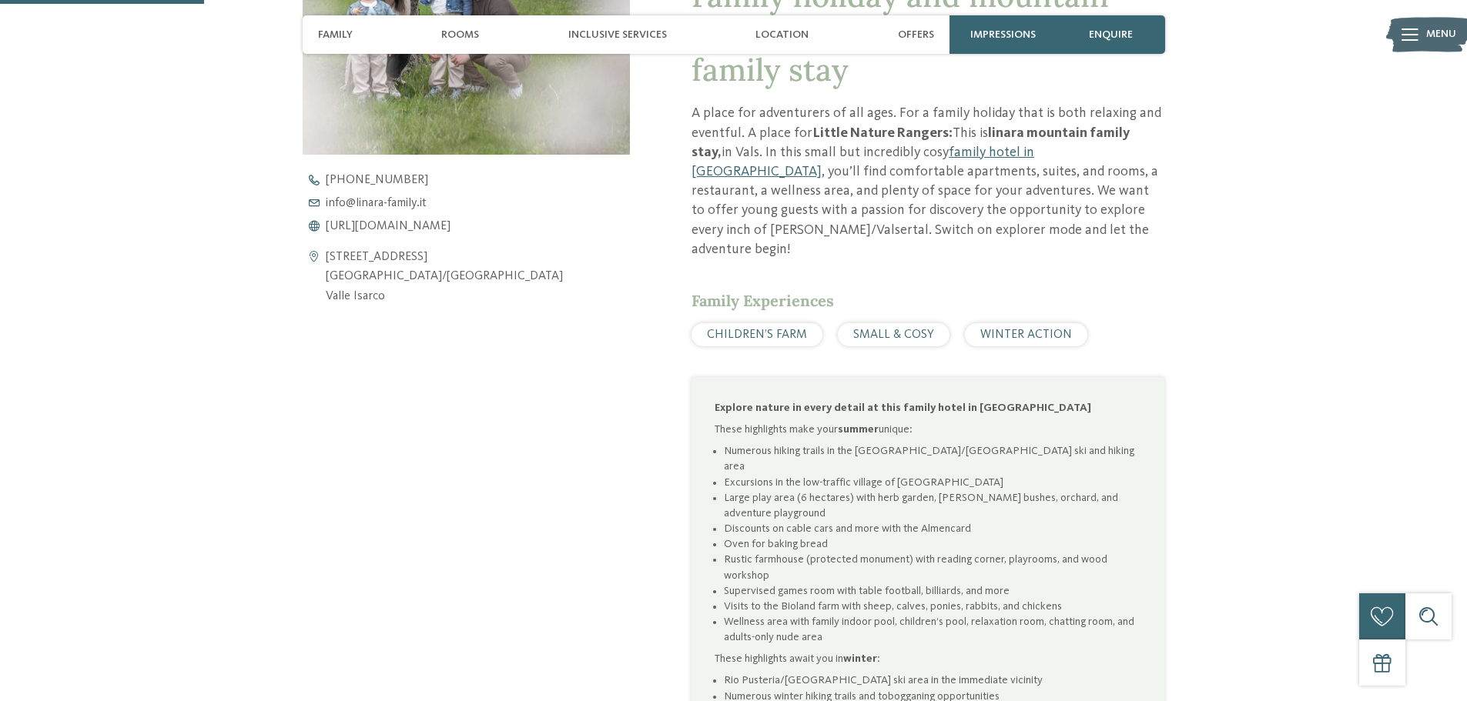
drag, startPoint x: 481, startPoint y: 276, endPoint x: 359, endPoint y: 277, distance: 122.4
click at [359, 277] on div "Via Kirchdorf 40 39037 Rio di Pusteria/Valles Valle Isarco" at bounding box center [467, 277] width 328 height 59
copy address "Rio di Pusteria/Valles"
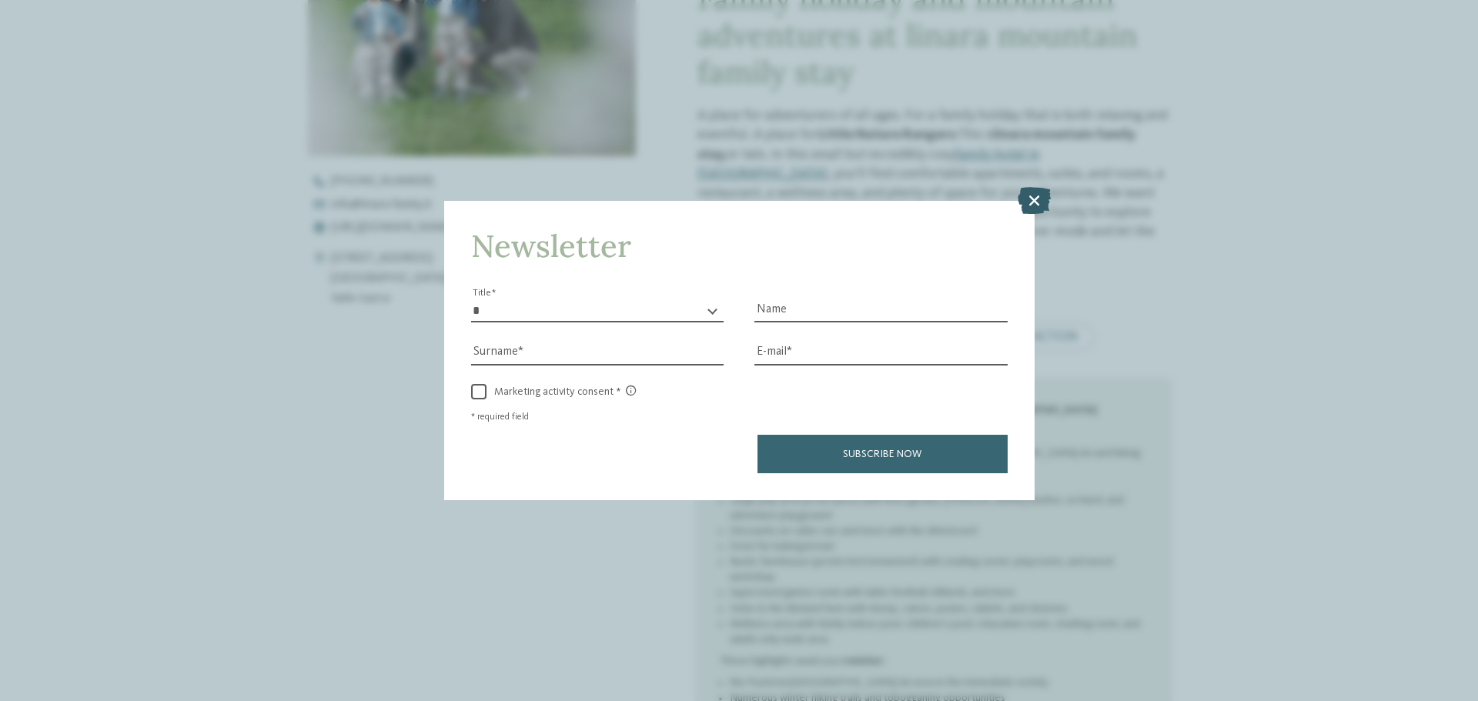
click at [1039, 187] on icon at bounding box center [1034, 200] width 33 height 27
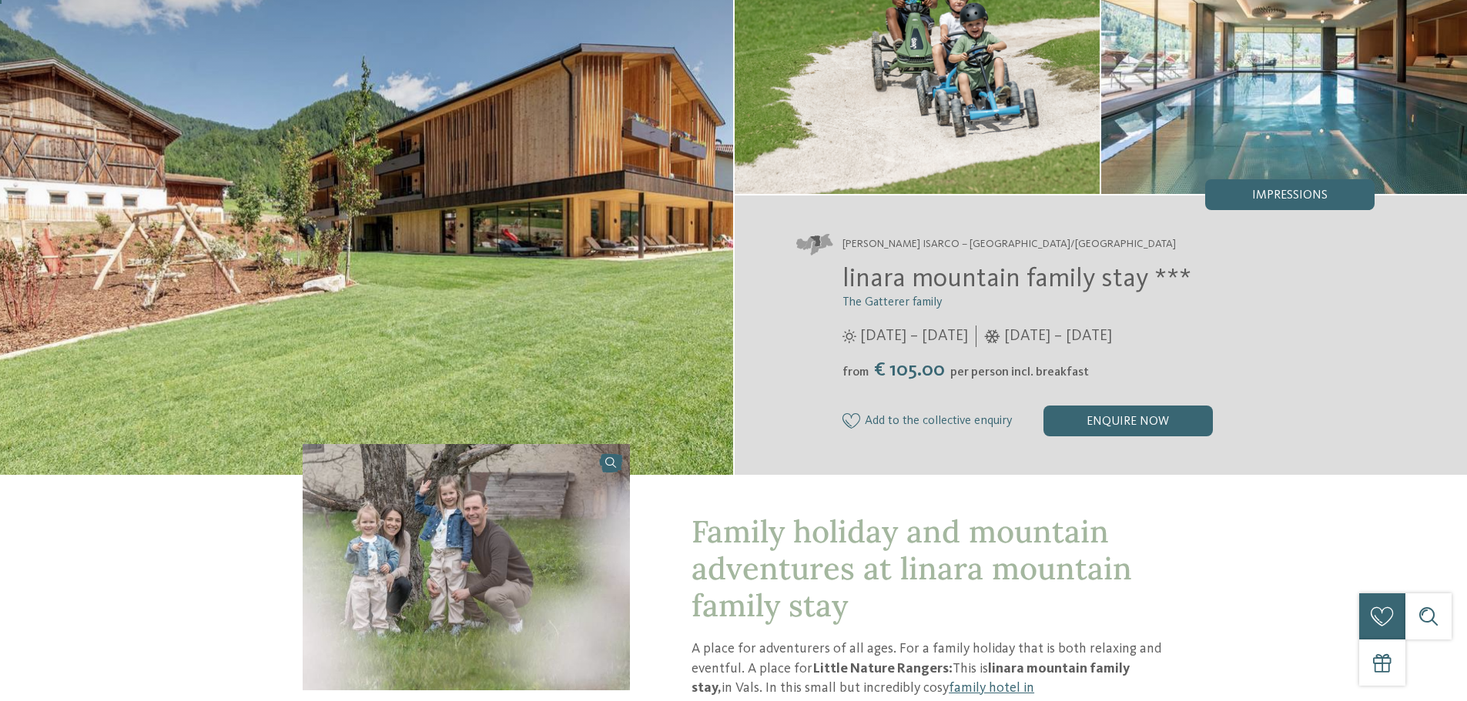
scroll to position [0, 0]
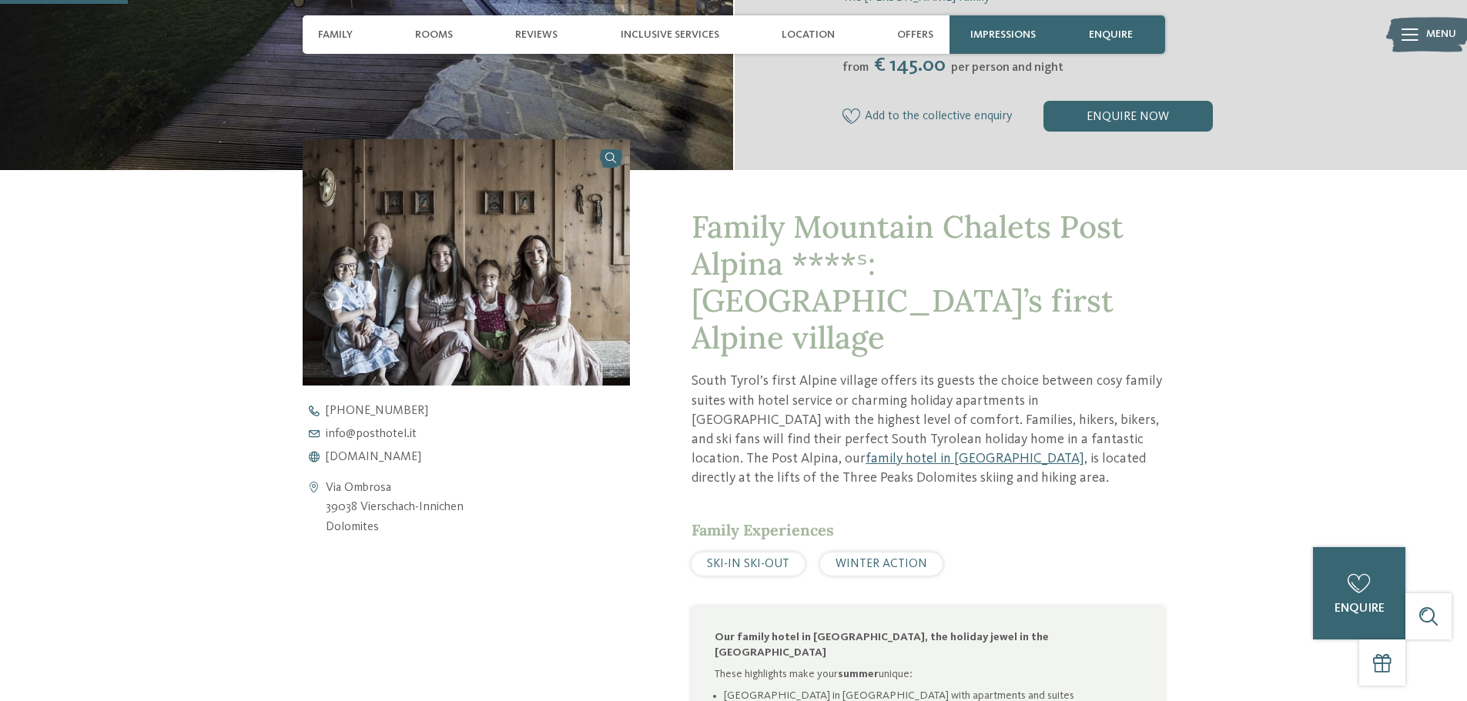
scroll to position [231, 0]
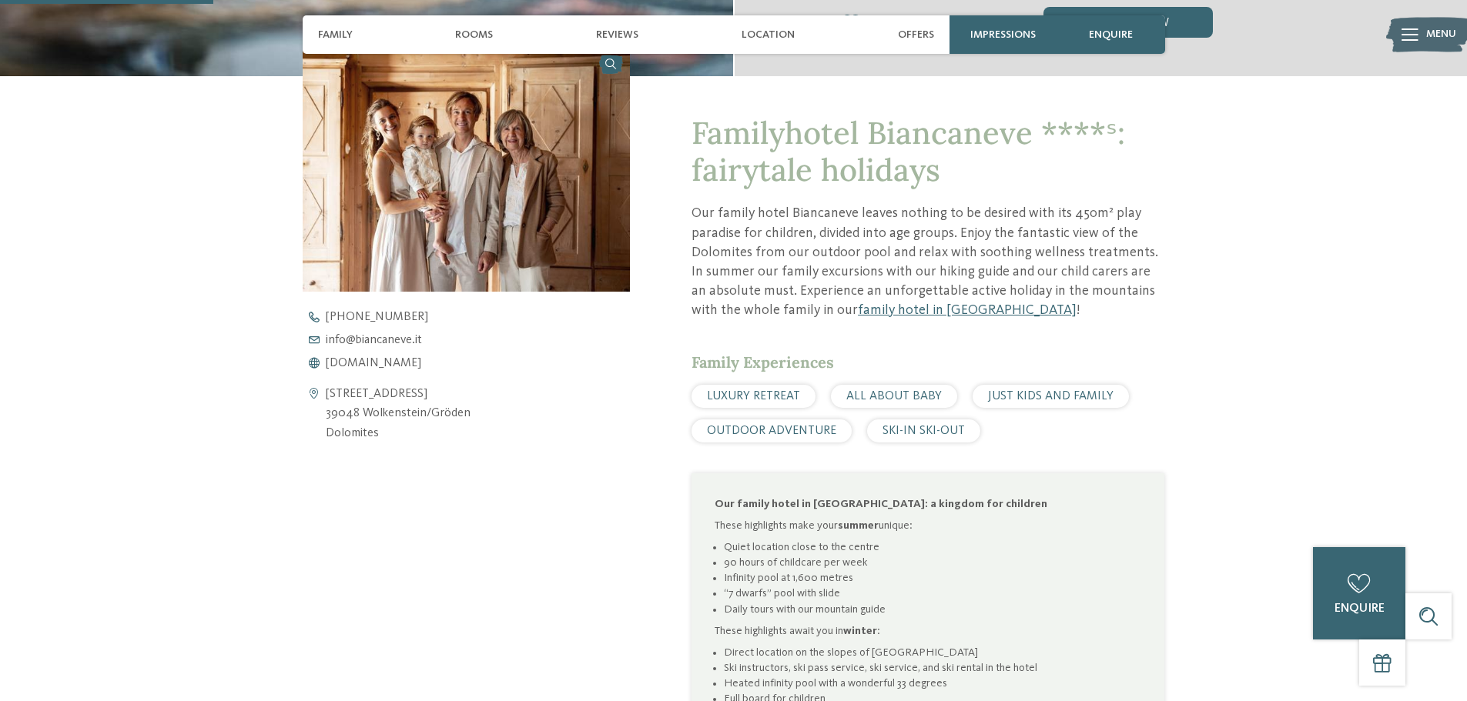
scroll to position [616, 0]
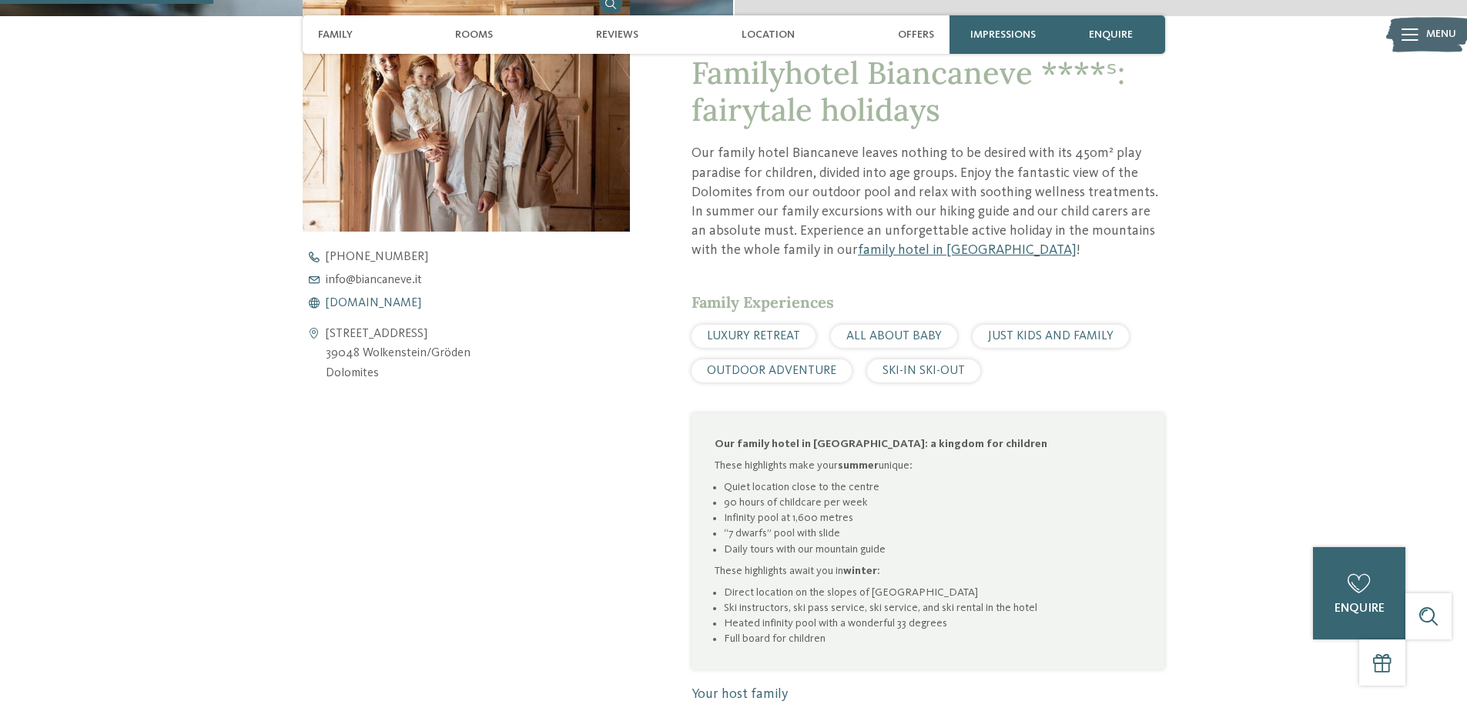
click at [394, 299] on span "www.biancaneve.it" at bounding box center [373, 303] width 95 height 12
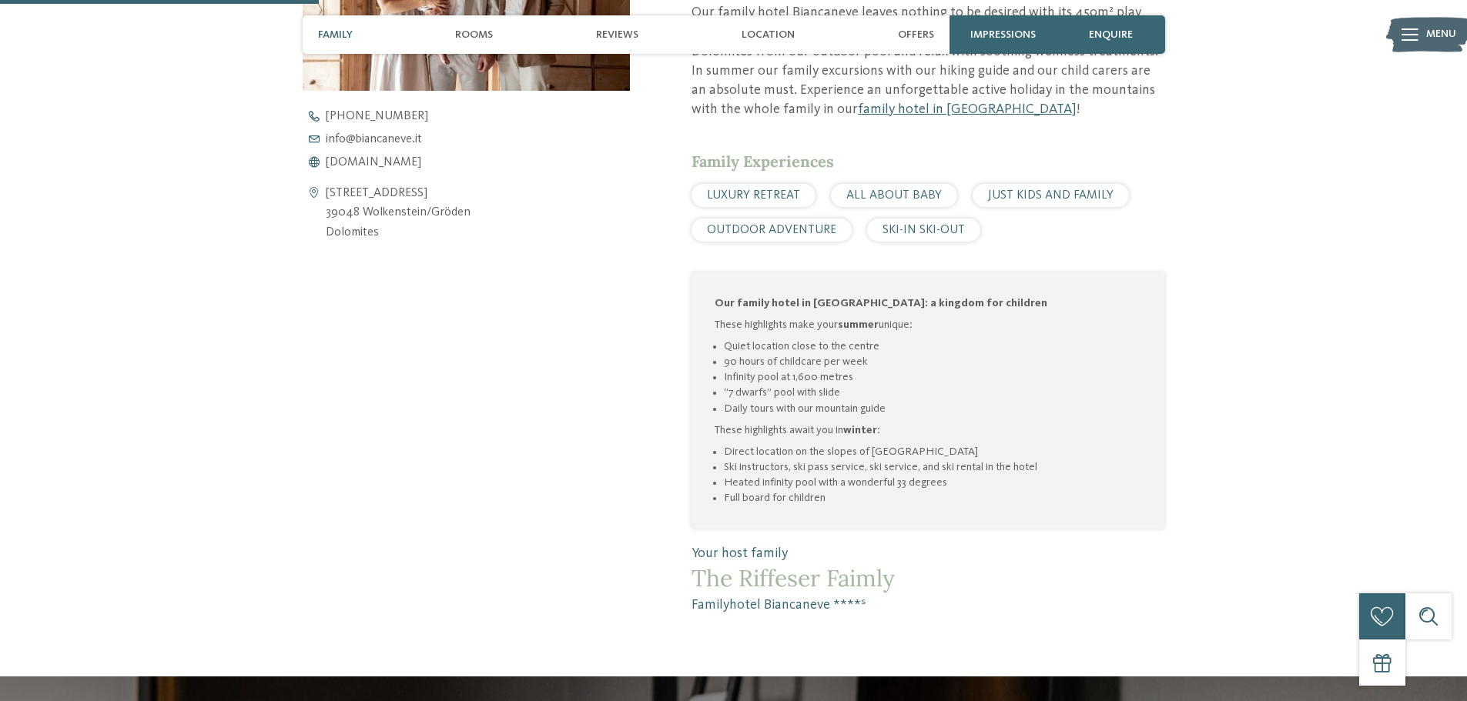
scroll to position [924, 0]
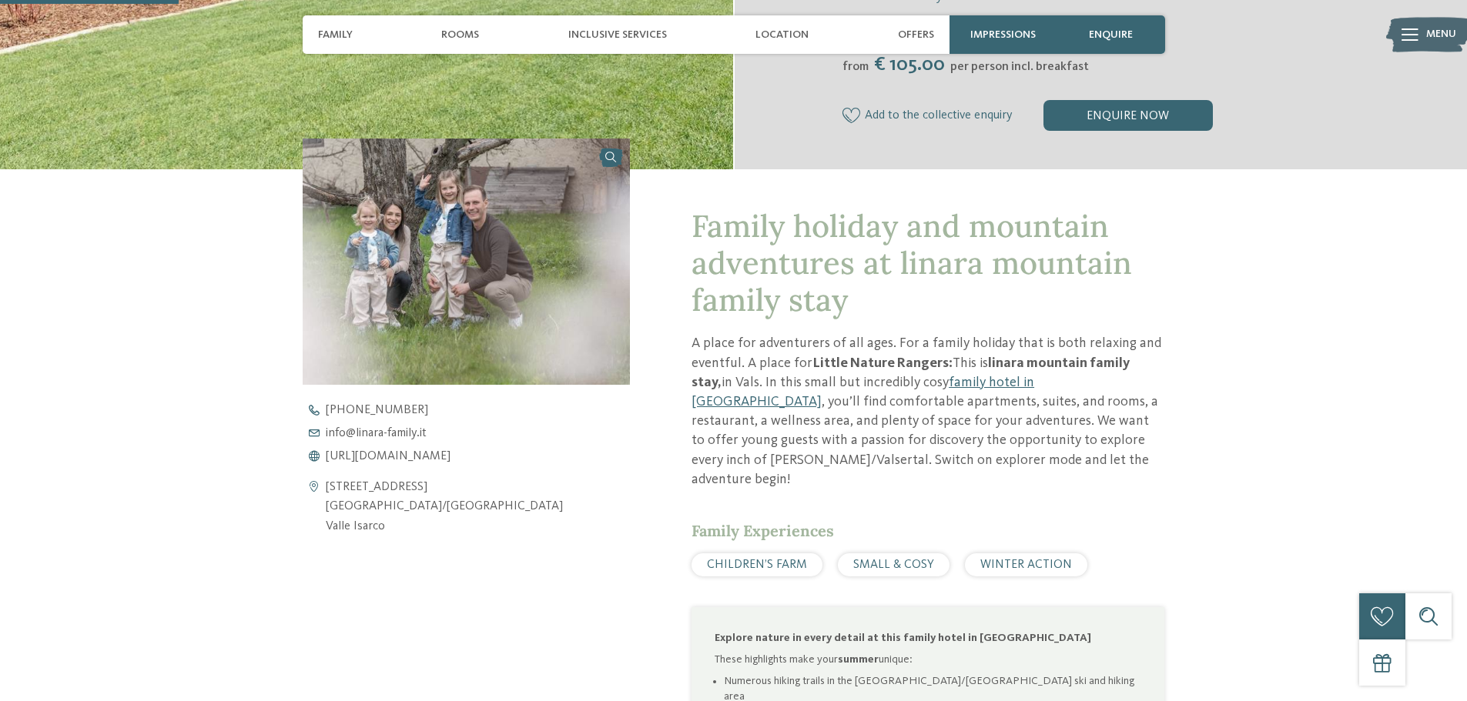
scroll to position [462, 0]
click at [392, 454] on span "https://www.linara-family.it/en" at bounding box center [388, 457] width 125 height 12
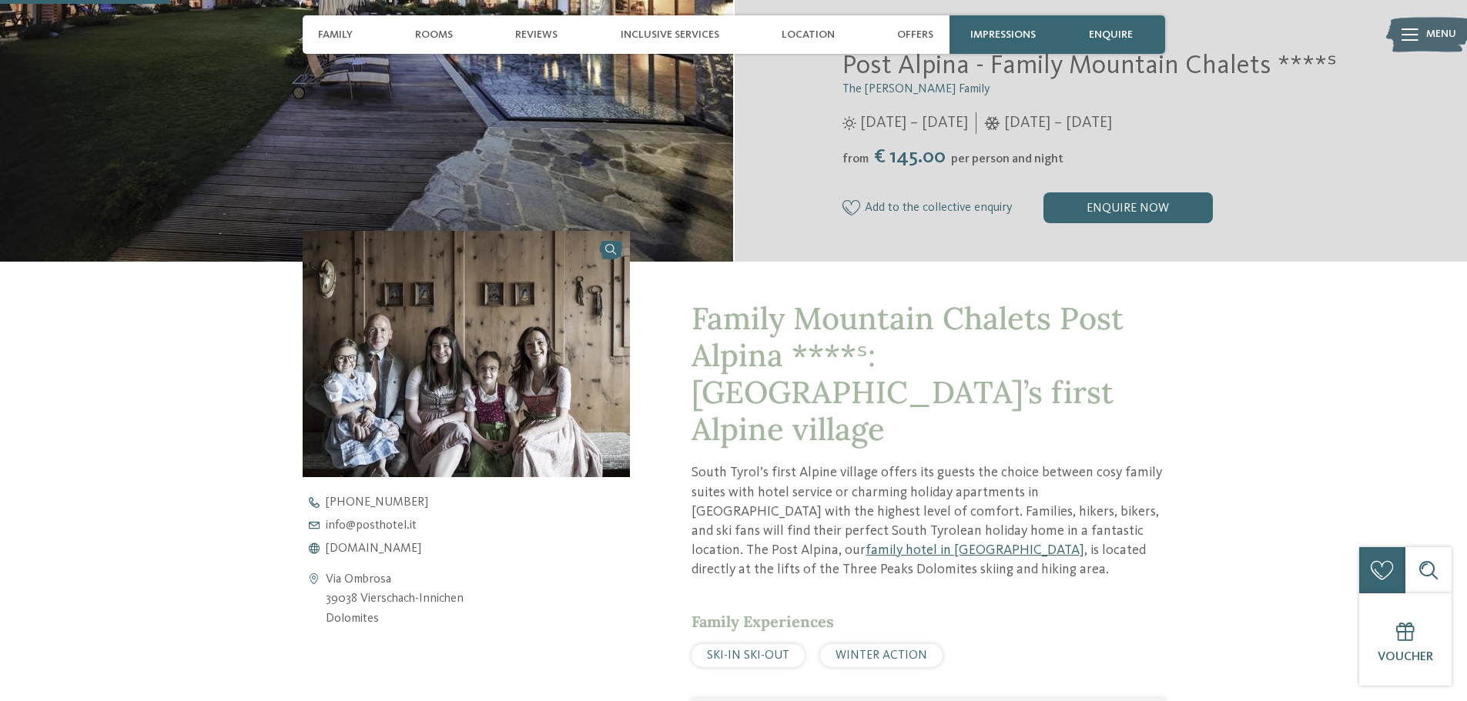
scroll to position [616, 0]
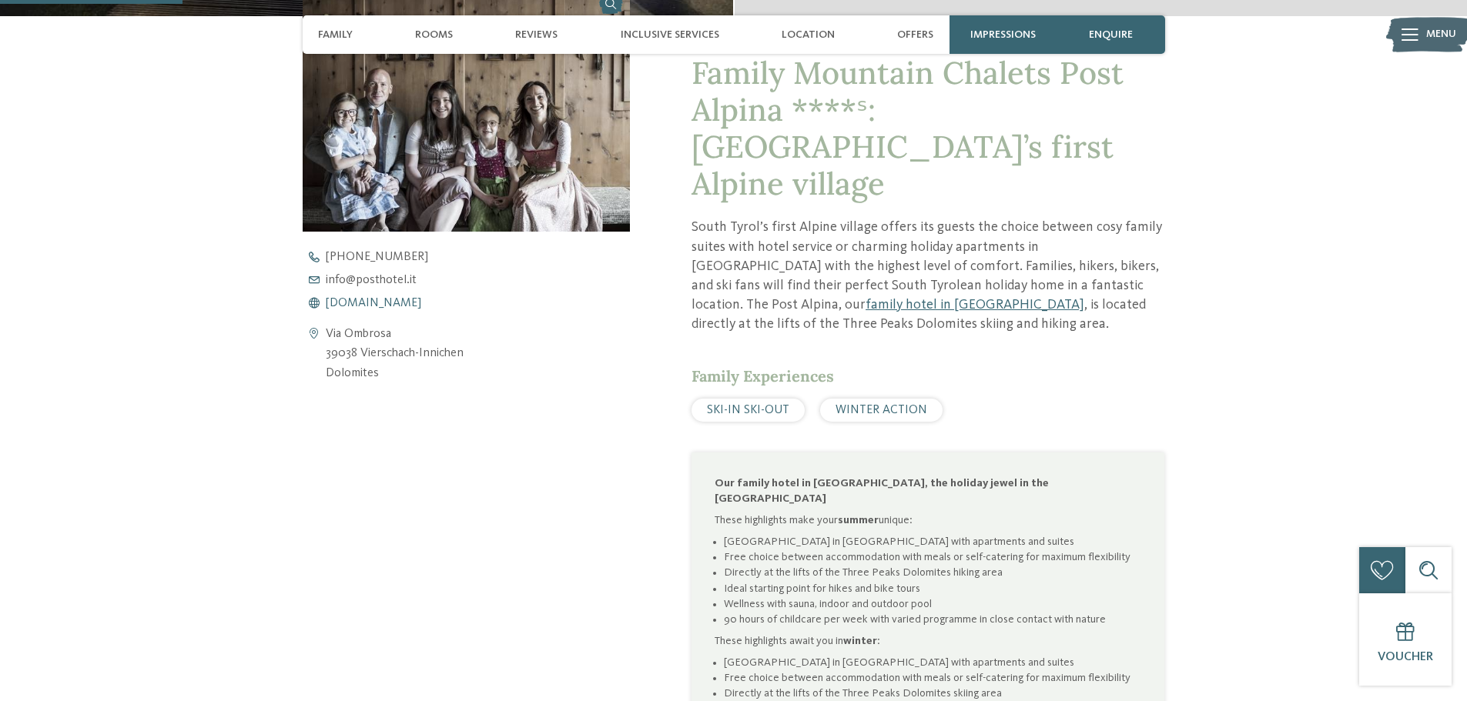
click at [385, 303] on span "www.postalpina.it" at bounding box center [373, 303] width 95 height 12
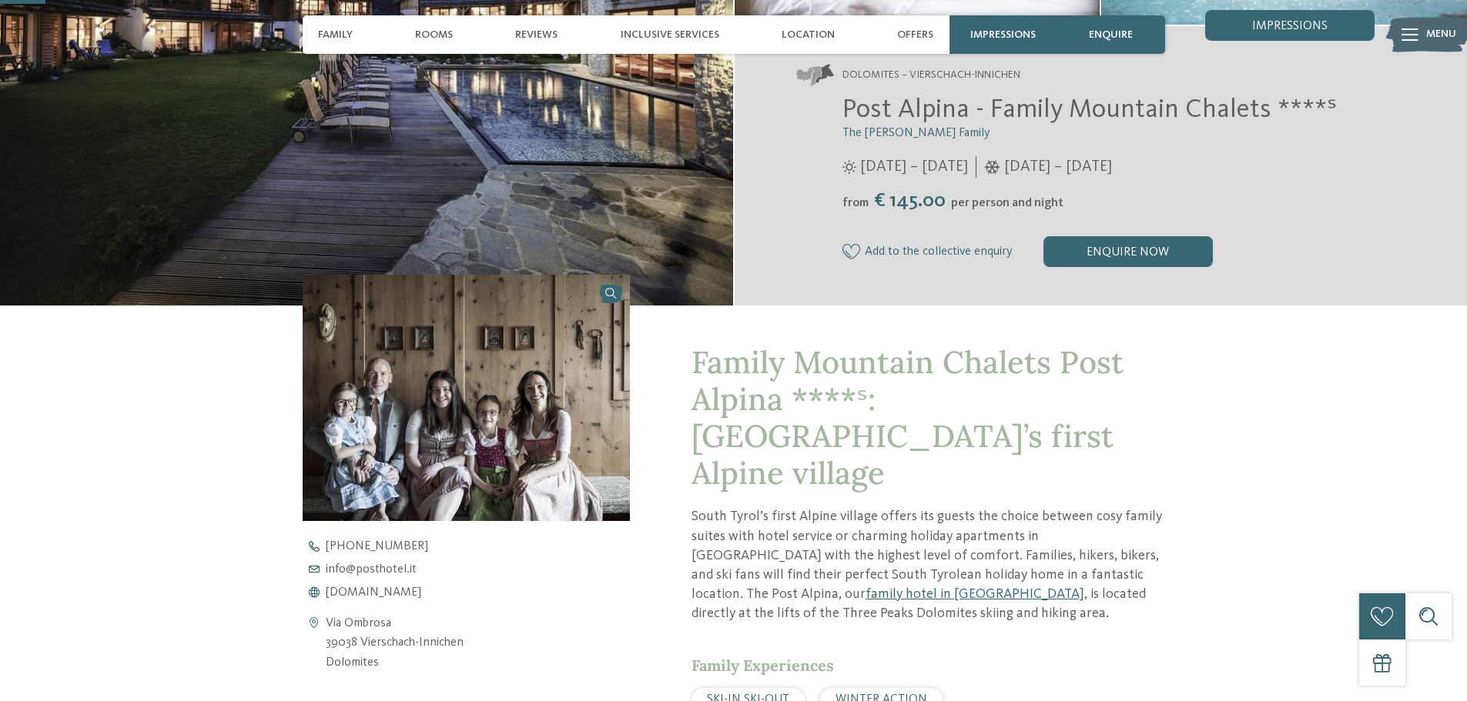
scroll to position [0, 0]
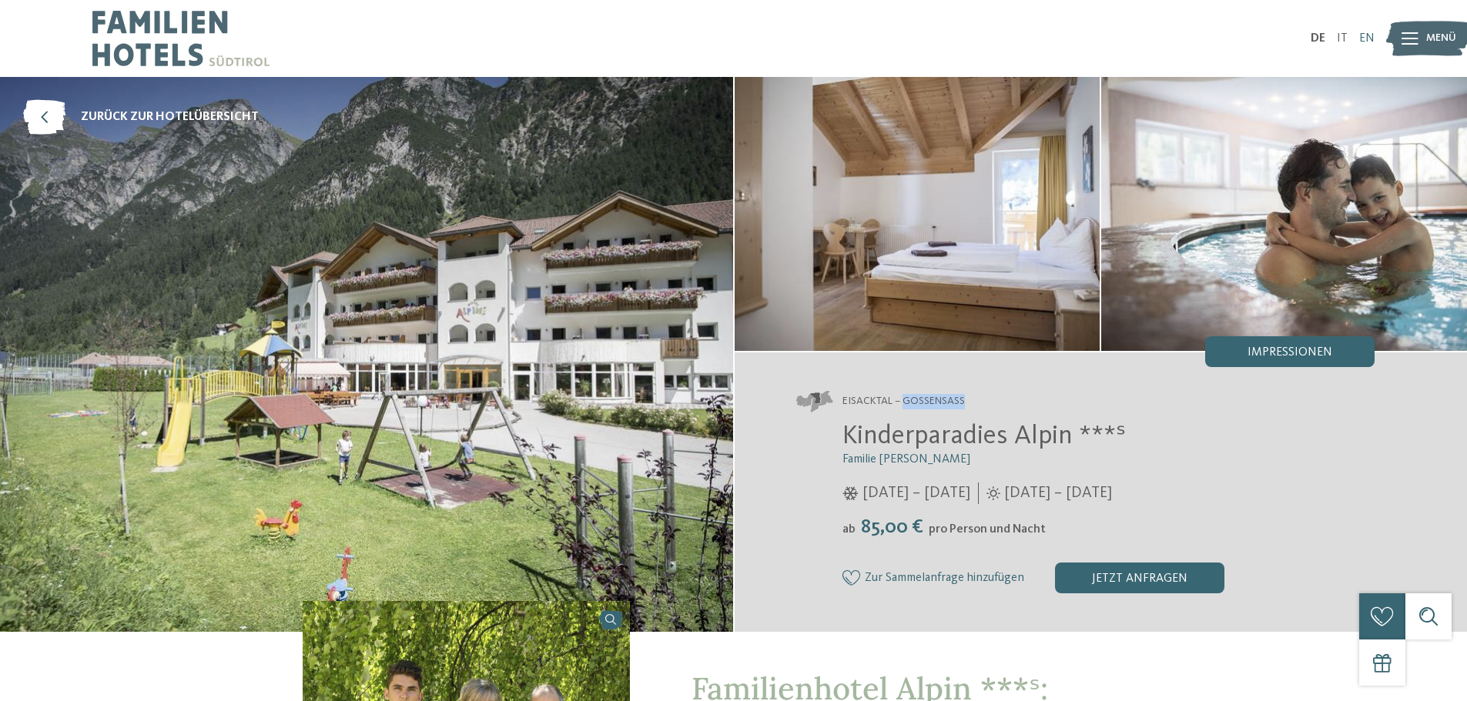
click at [1361, 35] on link "EN" at bounding box center [1366, 38] width 15 height 12
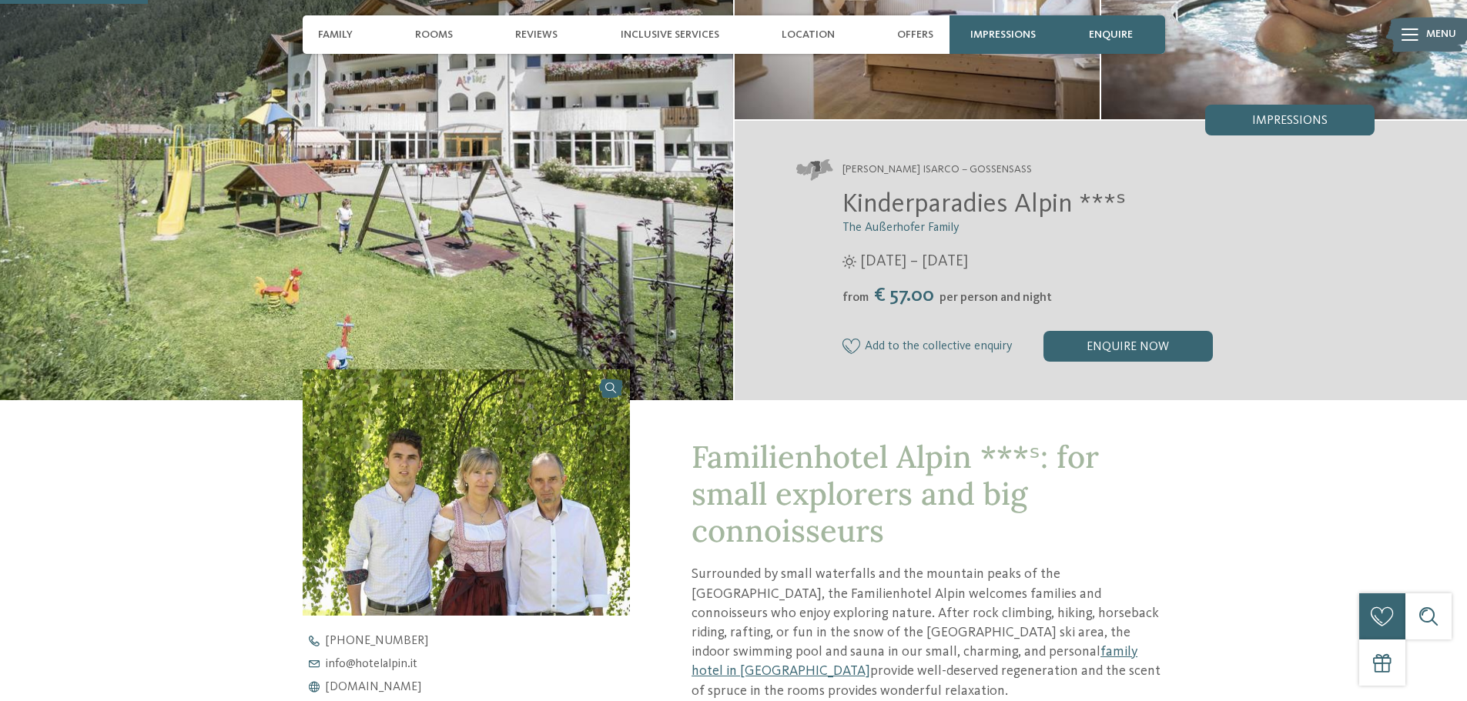
scroll to position [462, 0]
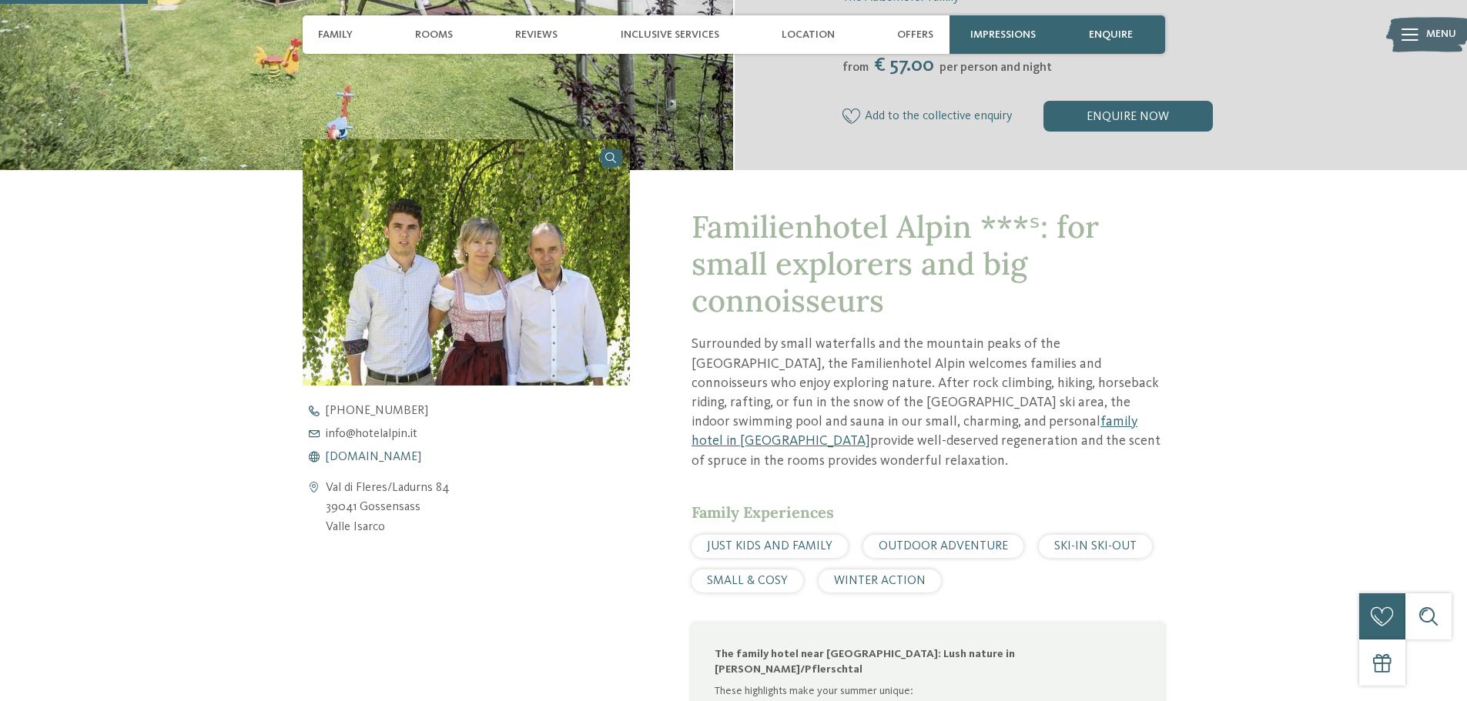
click at [385, 461] on span "www.hotelalpin.it" at bounding box center [373, 457] width 95 height 12
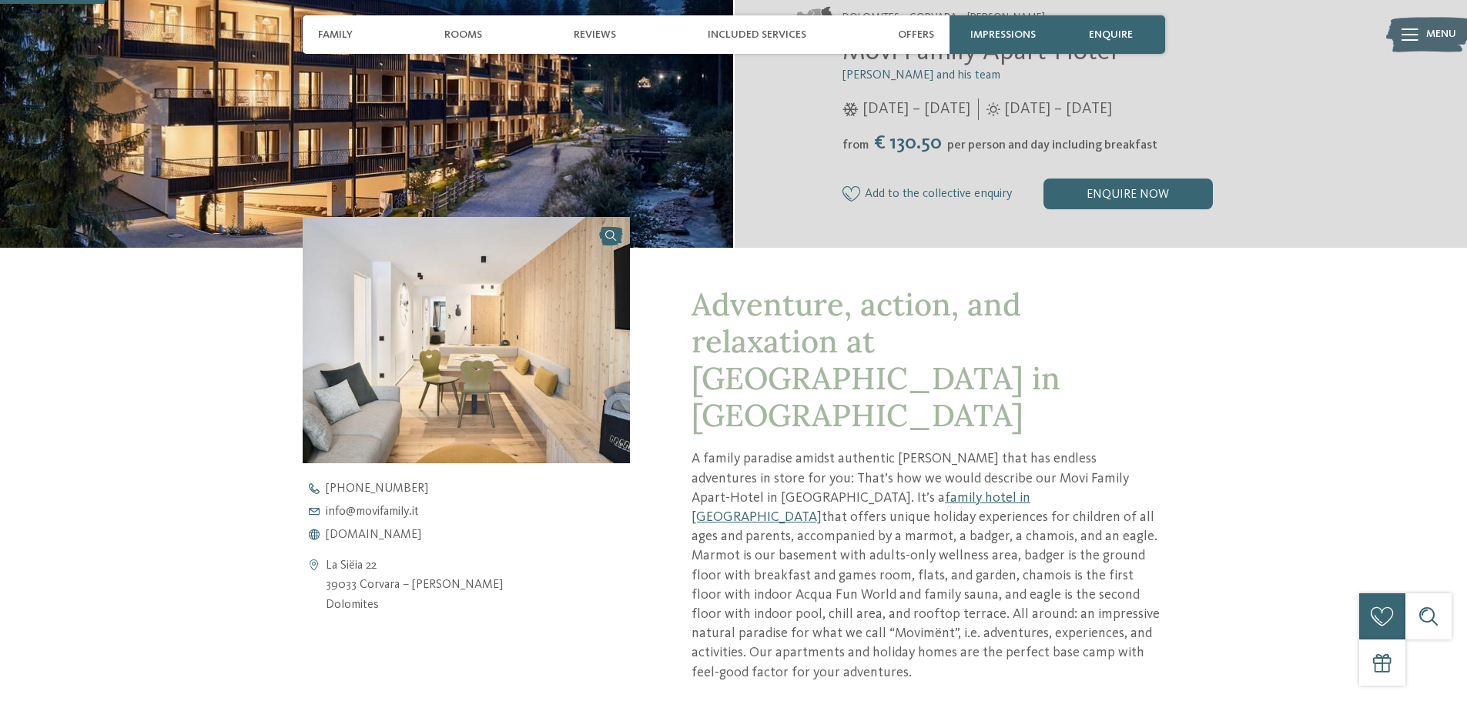
scroll to position [385, 0]
click at [393, 531] on span "www.movifamily.it" at bounding box center [373, 534] width 95 height 12
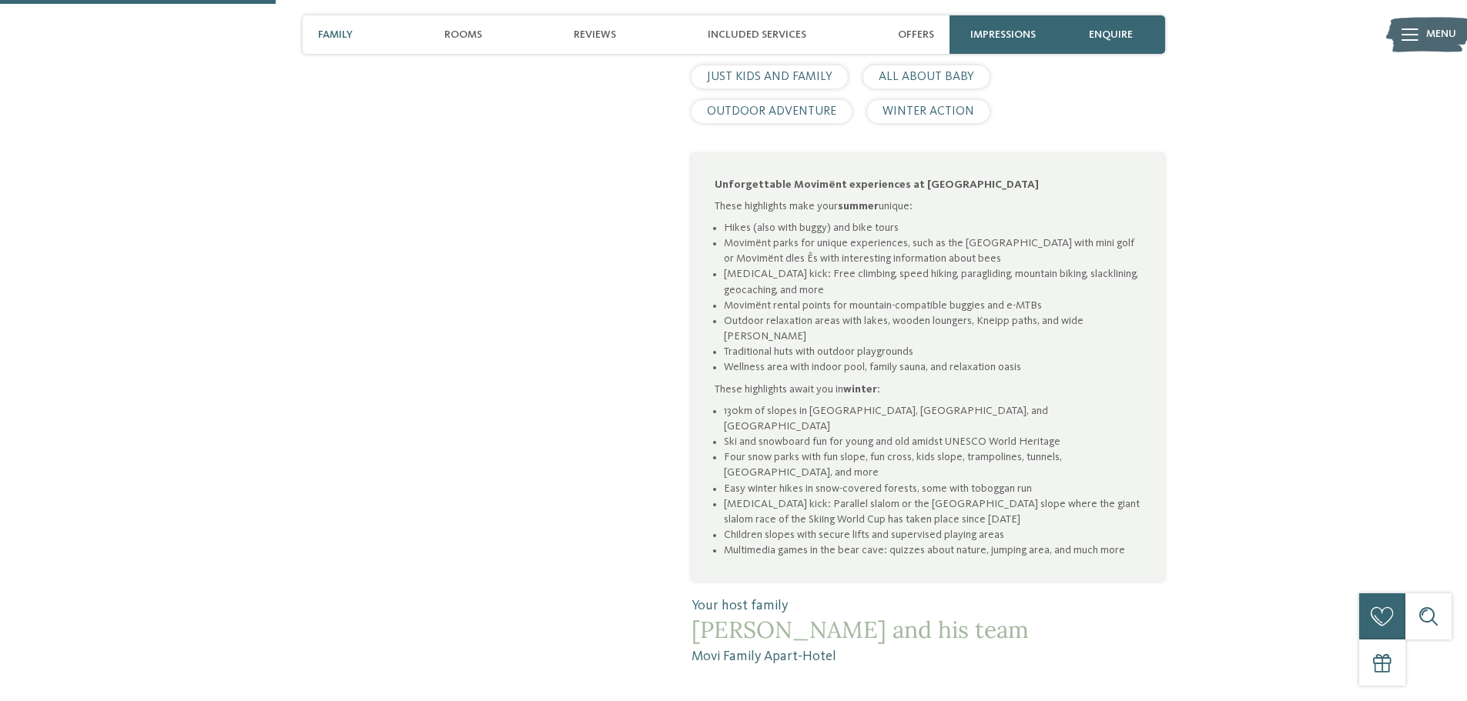
scroll to position [1078, 0]
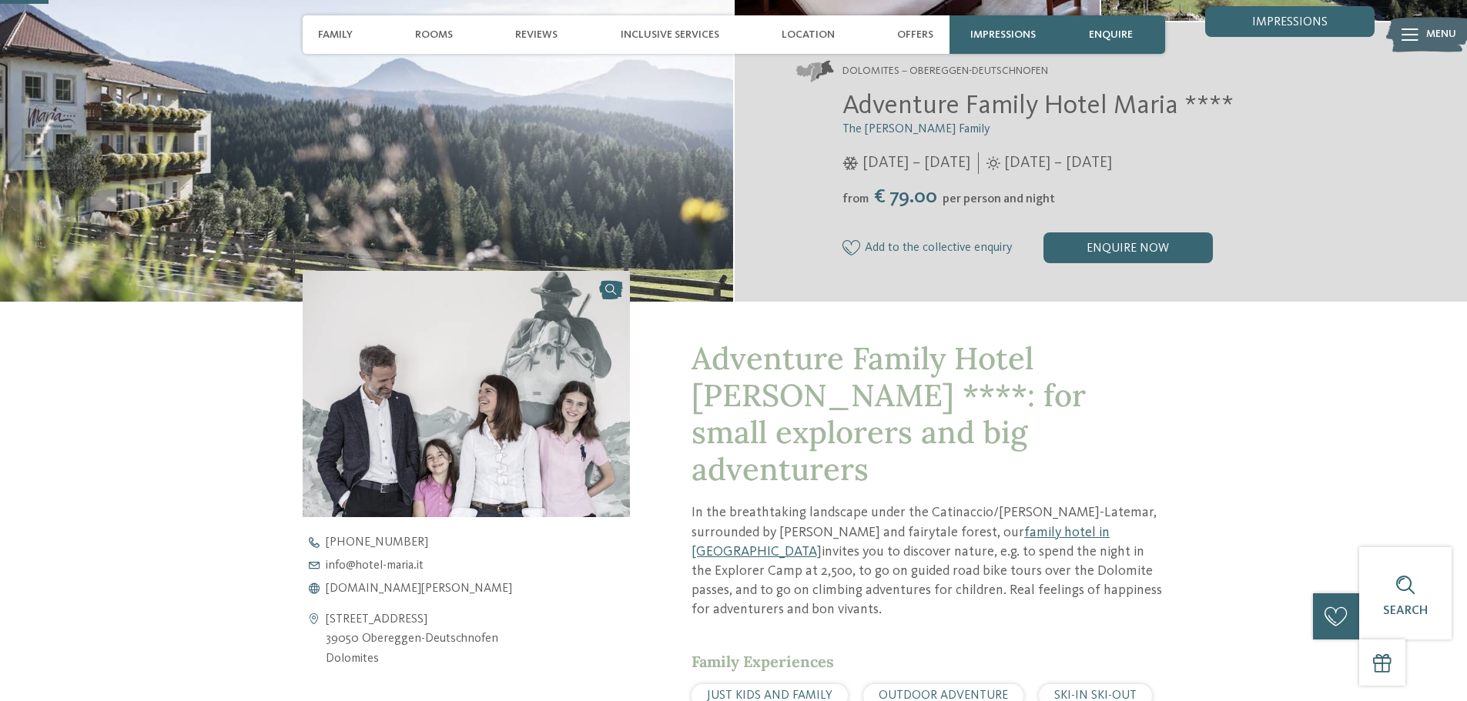
scroll to position [616, 0]
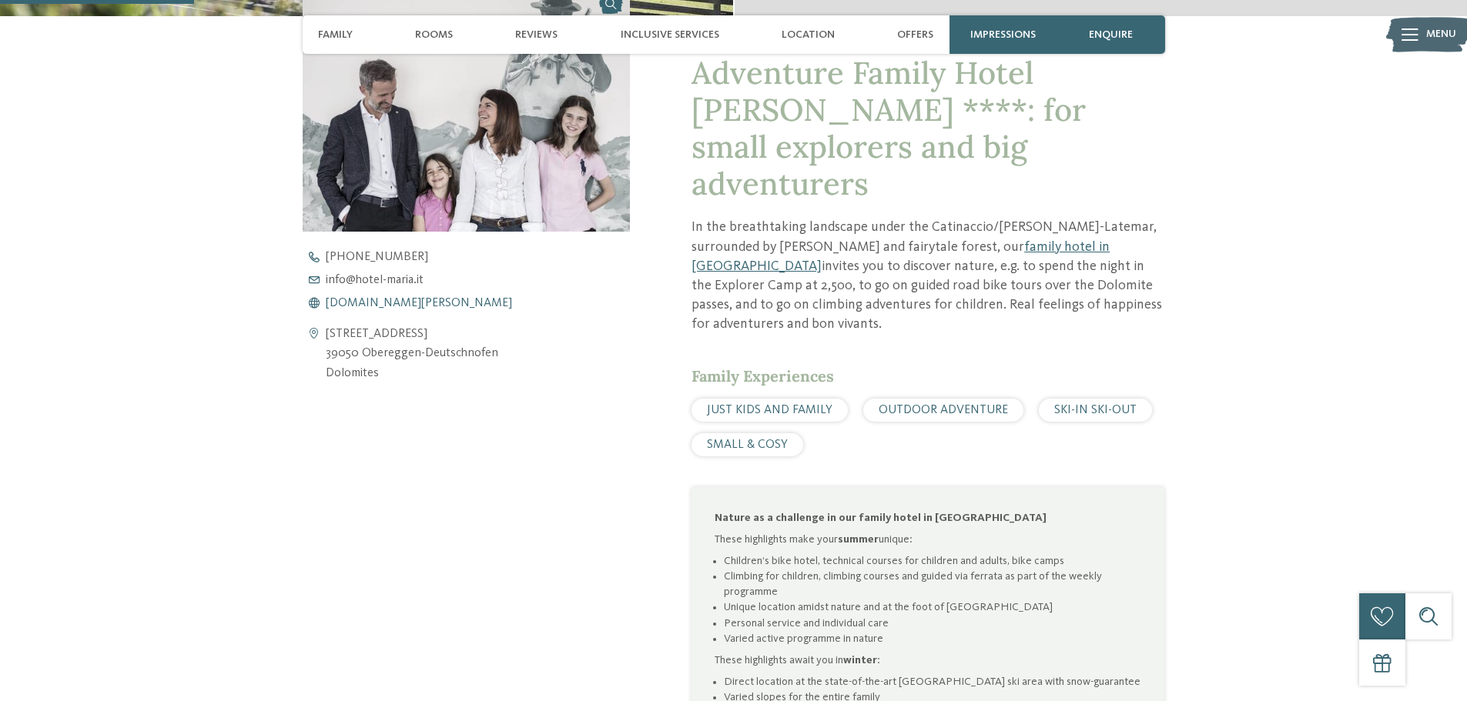
click at [366, 303] on span "www.hotel-maria.it" at bounding box center [419, 303] width 186 height 12
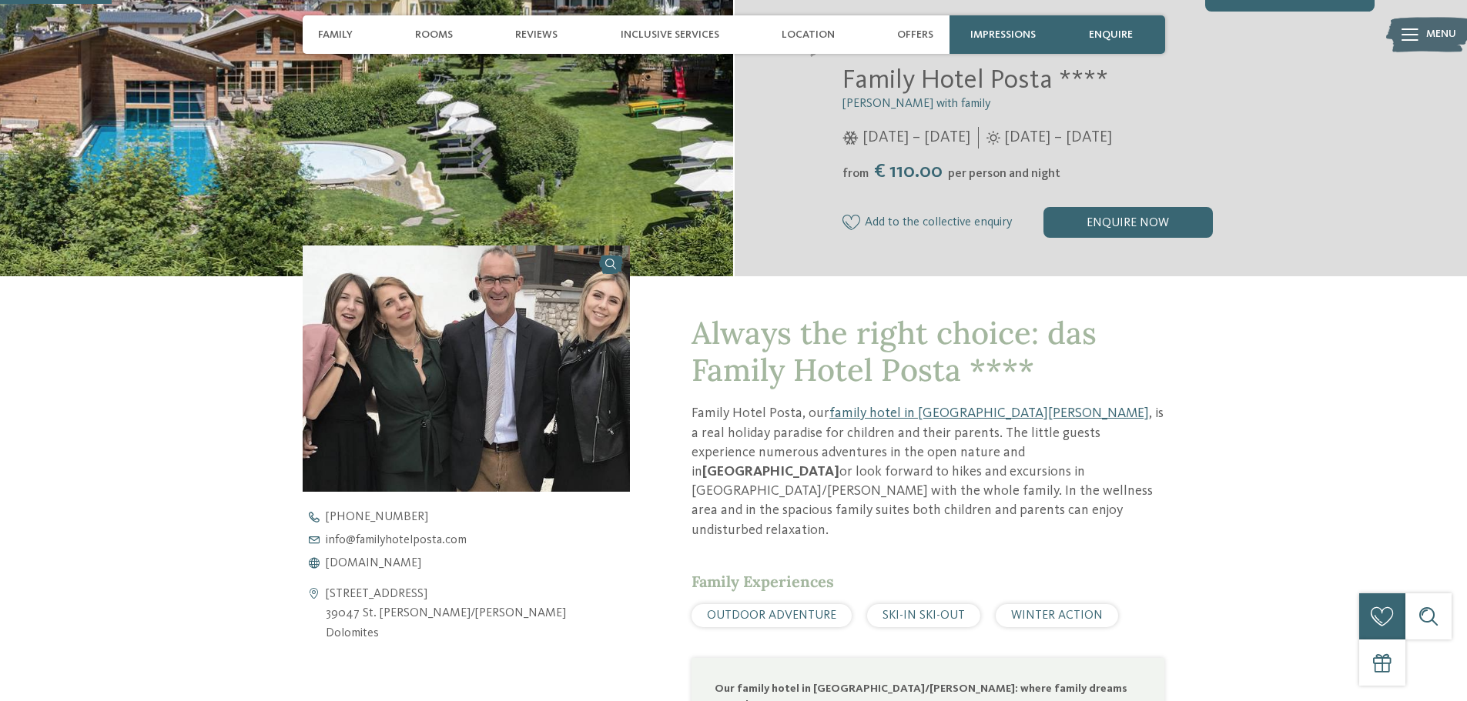
scroll to position [385, 0]
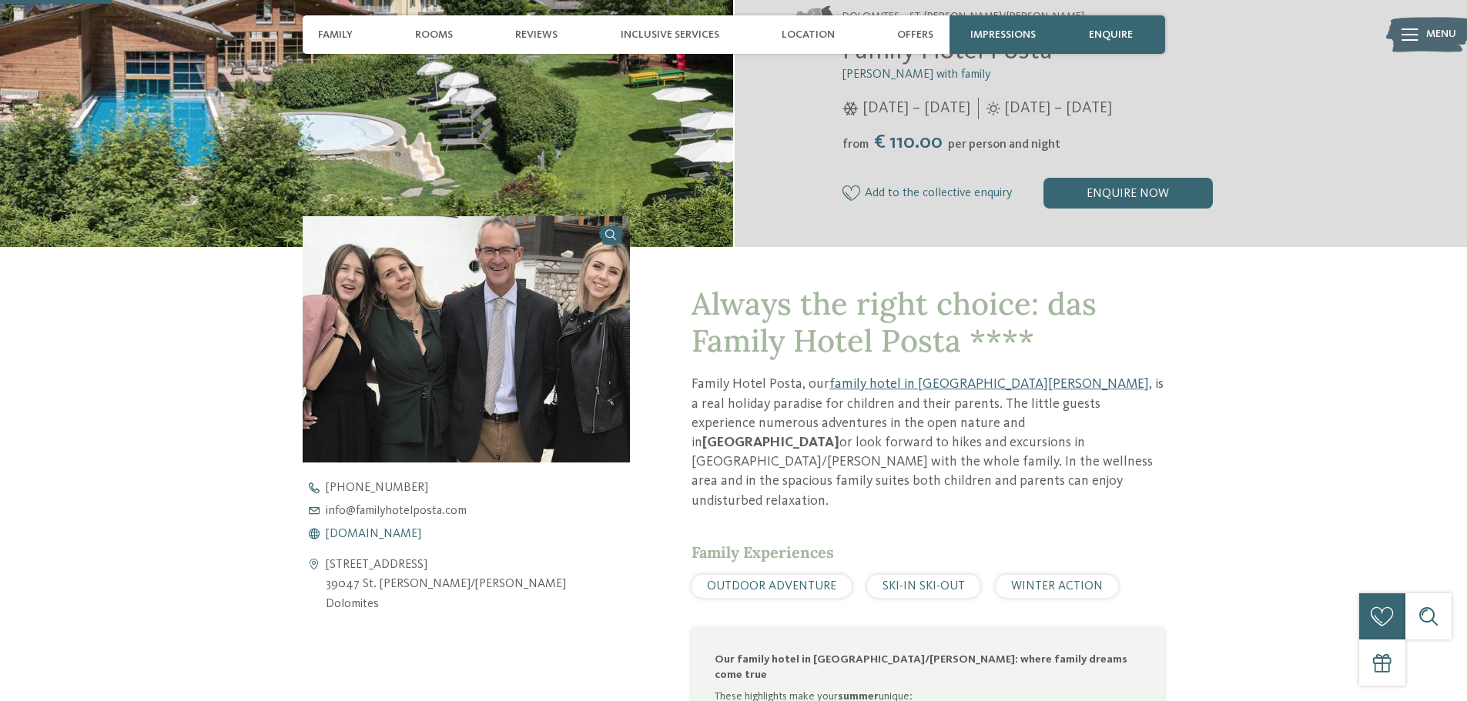
click at [410, 533] on span "[DOMAIN_NAME]" at bounding box center [373, 534] width 95 height 12
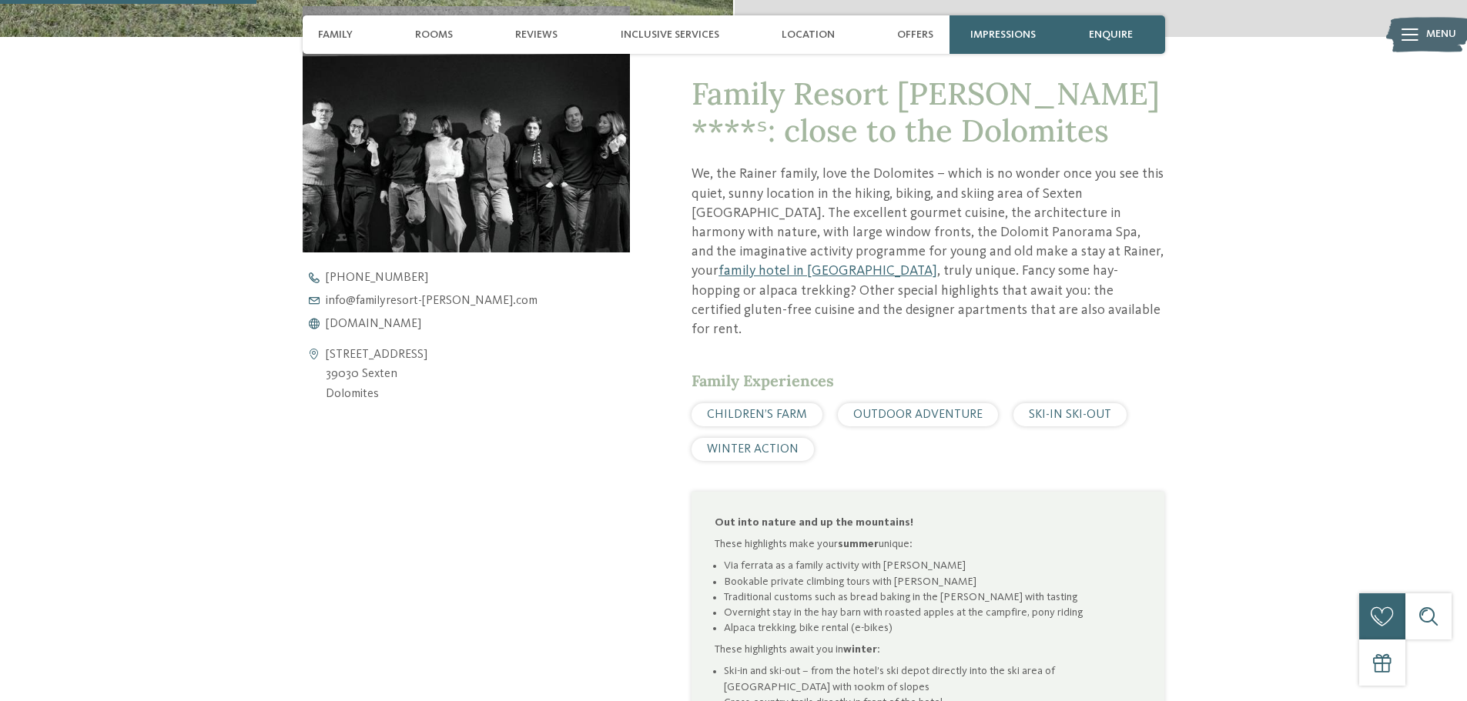
scroll to position [770, 0]
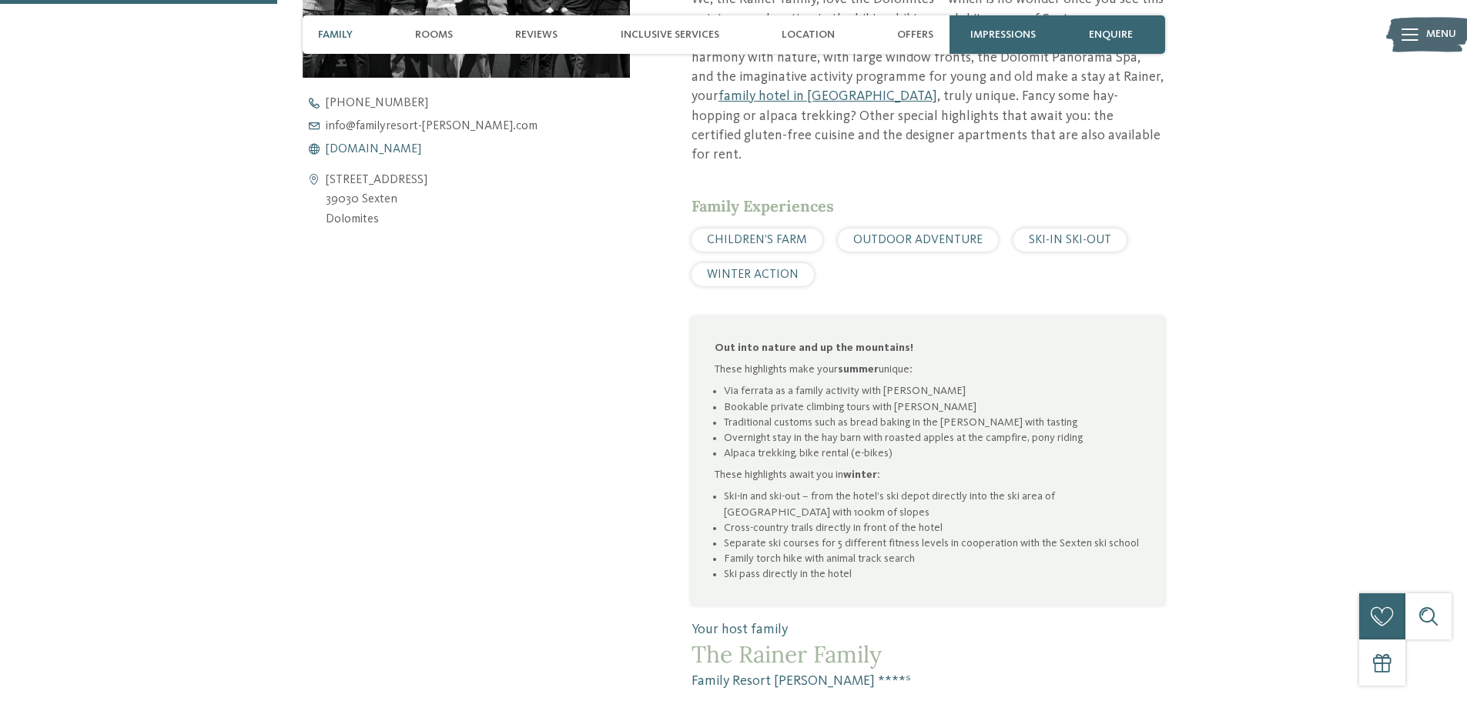
click at [396, 148] on span "[DOMAIN_NAME]" at bounding box center [373, 149] width 95 height 12
